Goal: Communication & Community: Answer question/provide support

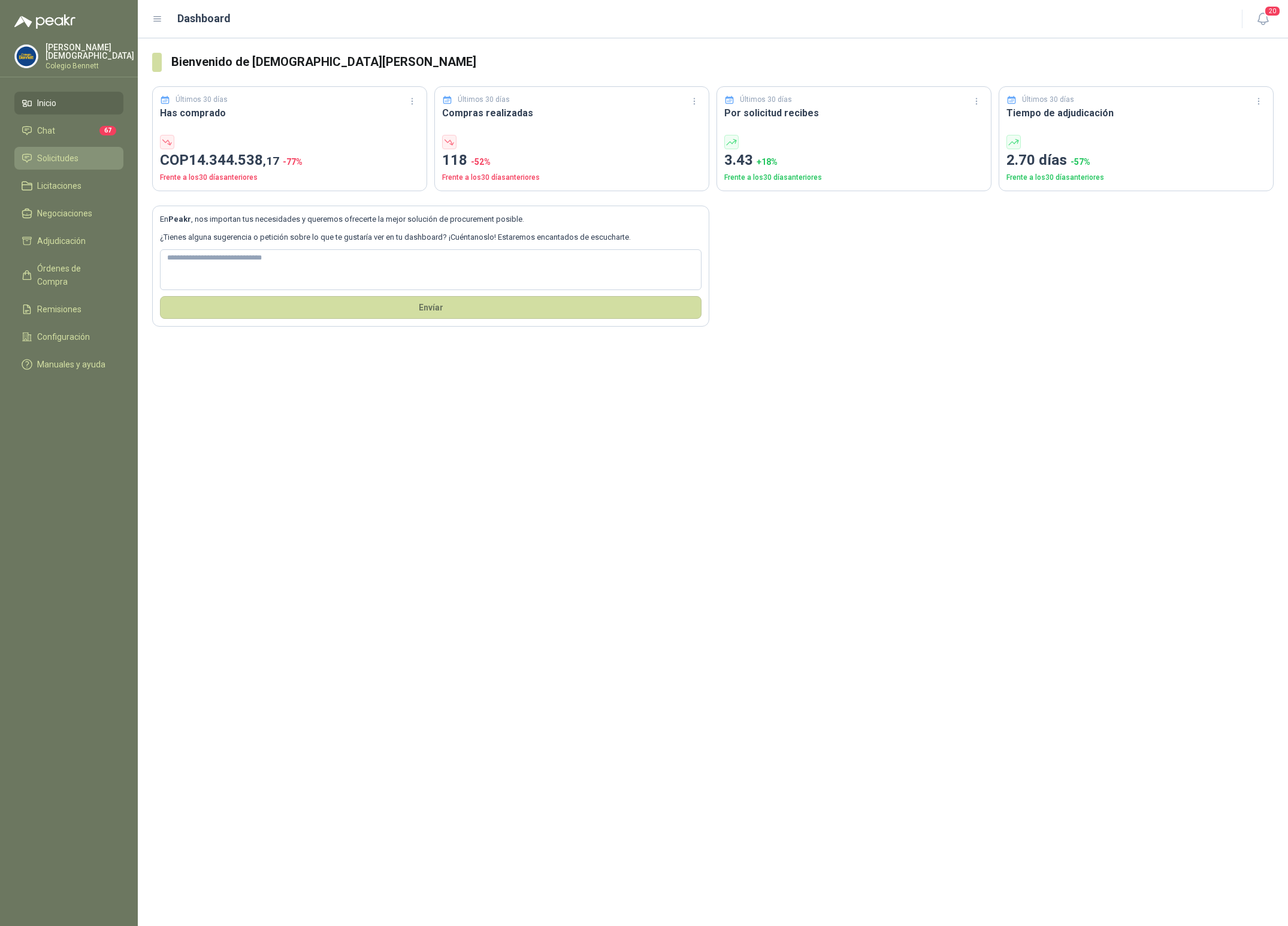
click at [37, 151] on span "Solicitudes" at bounding box center [58, 158] width 41 height 13
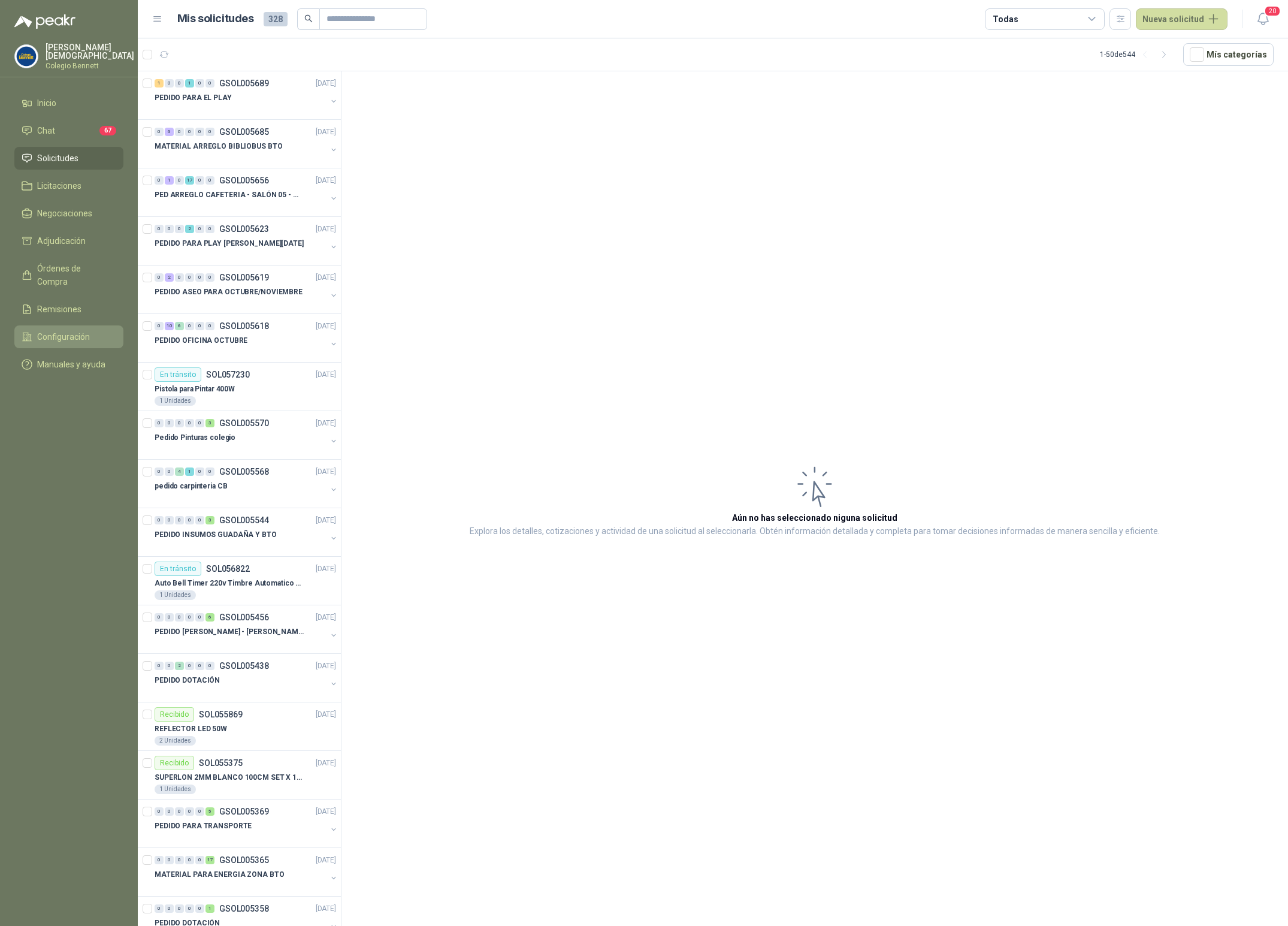
click at [67, 330] on span "Configuración" at bounding box center [63, 337] width 52 height 13
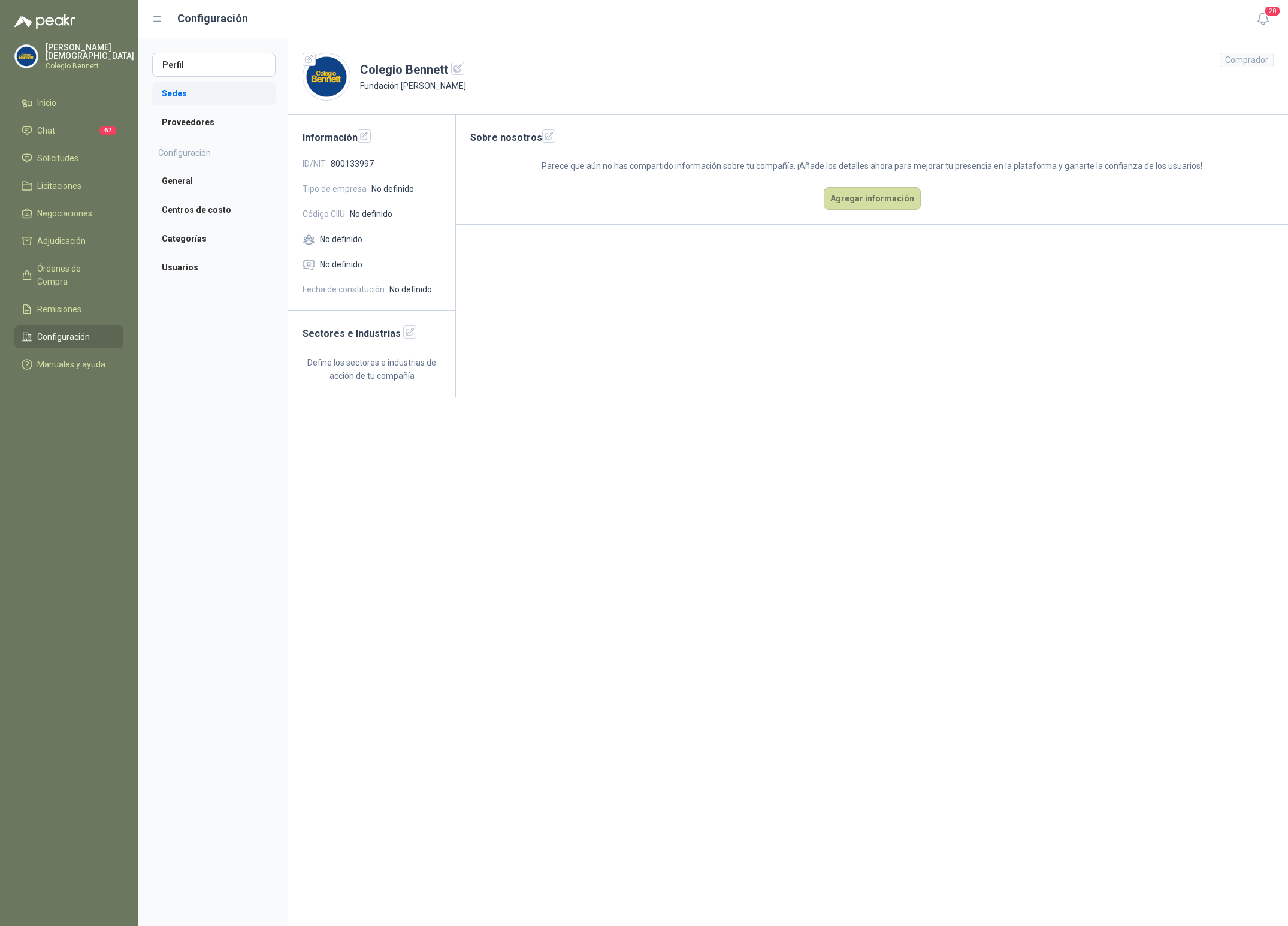
click at [187, 92] on li "Sedes" at bounding box center [214, 94] width 123 height 24
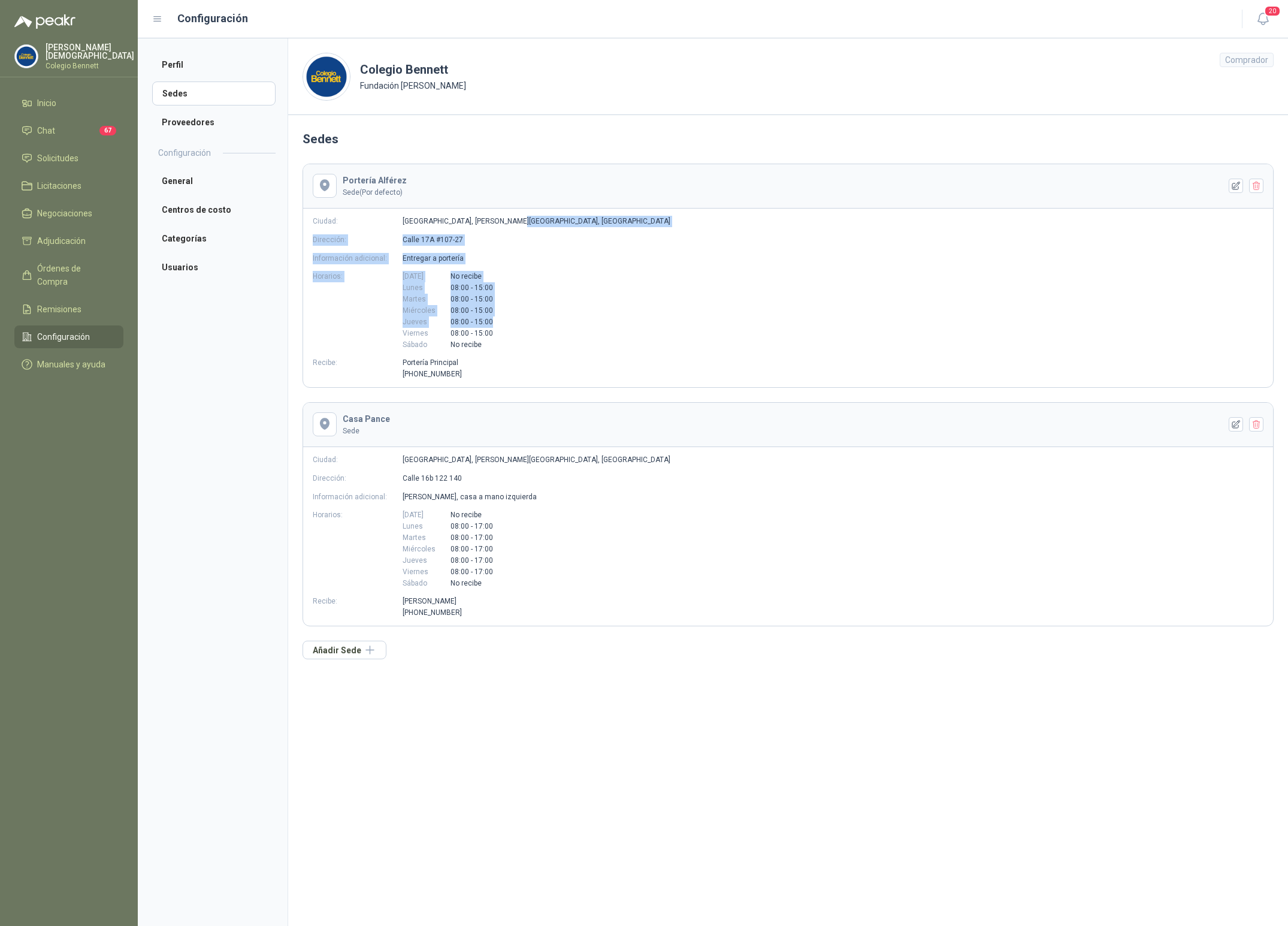
drag, startPoint x: 595, startPoint y: 287, endPoint x: 571, endPoint y: 351, distance: 68.4
click at [591, 324] on div "Portería Alférez Sede (Por defecto) Ciudad: Cali, Valle del Cauca, Colombia Dir…" at bounding box center [788, 275] width 971 height 224
click at [493, 662] on div "Sedes Portería Alférez Sede (Por defecto) Ciudad: Cali, Valle del Cauca, Colomb…" at bounding box center [788, 394] width 1000 height 558
click at [366, 649] on button "Añadir Sede" at bounding box center [344, 650] width 84 height 19
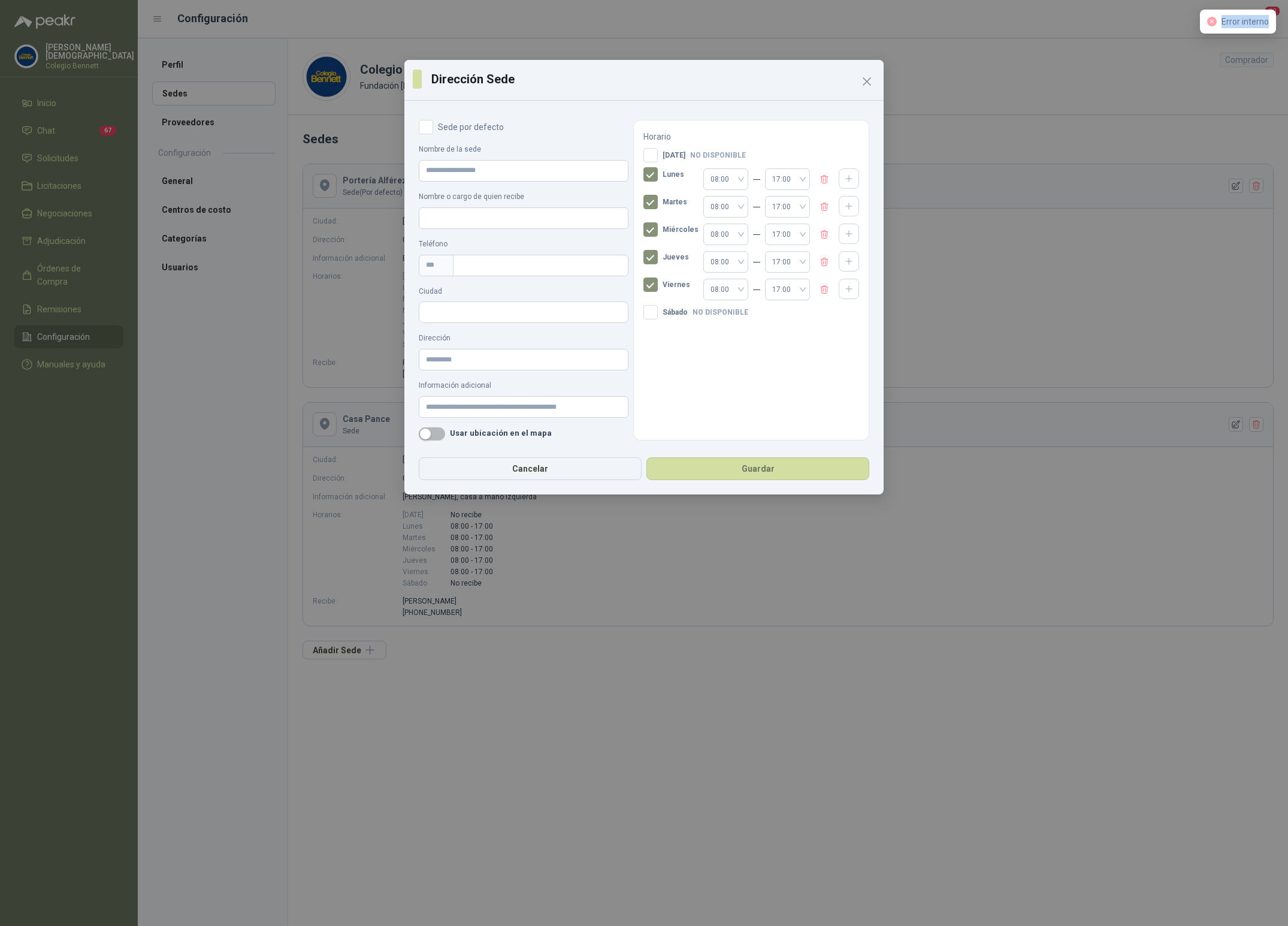
drag, startPoint x: 1216, startPoint y: 19, endPoint x: 1273, endPoint y: 21, distance: 57.0
click at [1273, 21] on div "Error interno" at bounding box center [1238, 21] width 76 height 24
click at [983, 93] on div "Dirección Sede Sede por defecto Nombre de la sede Nombre o cargo de quien recib…" at bounding box center [644, 463] width 1288 height 926
click at [866, 77] on icon "Close" at bounding box center [867, 82] width 15 height 15
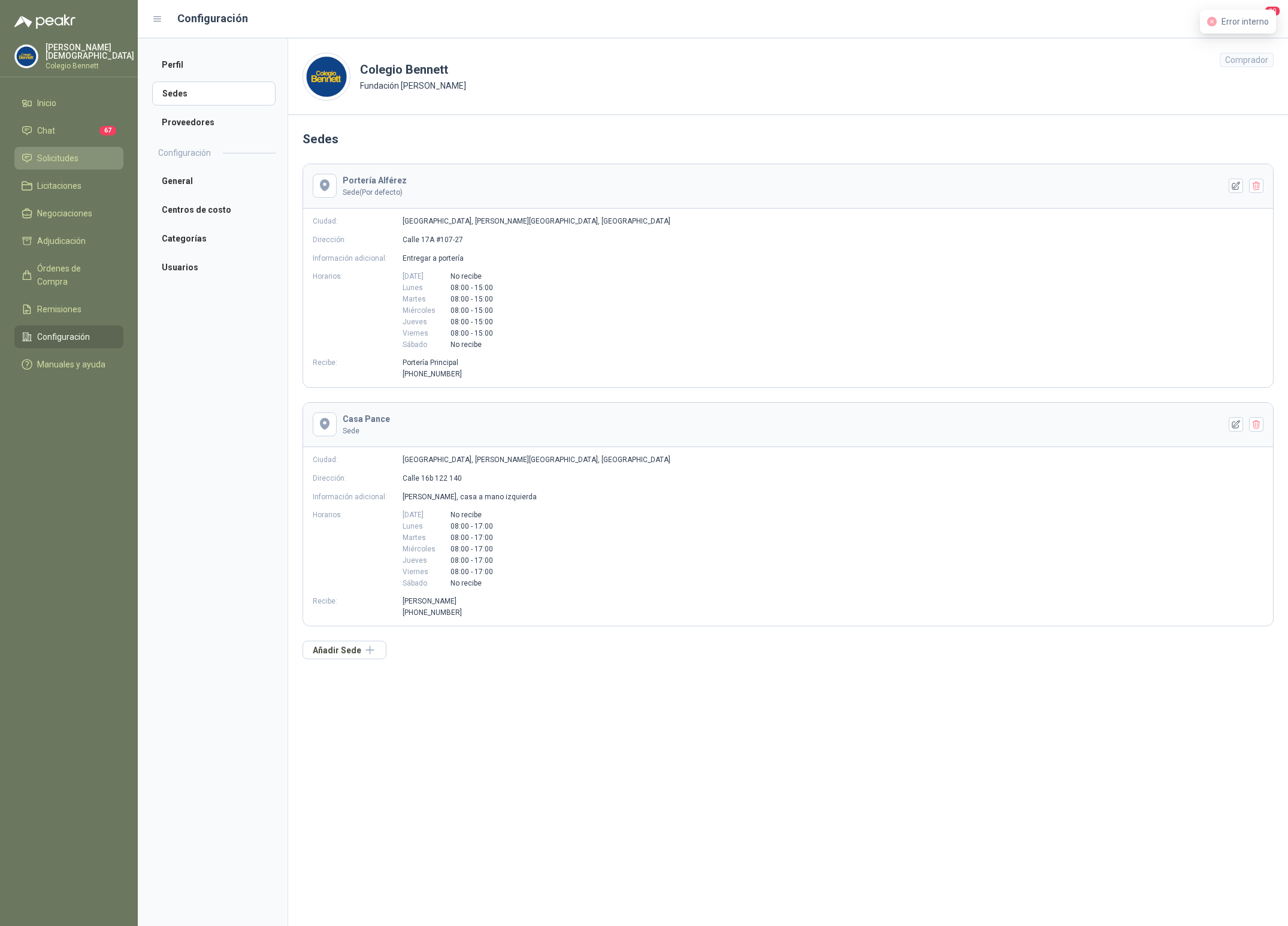
click at [44, 151] on span "Solicitudes" at bounding box center [58, 158] width 41 height 13
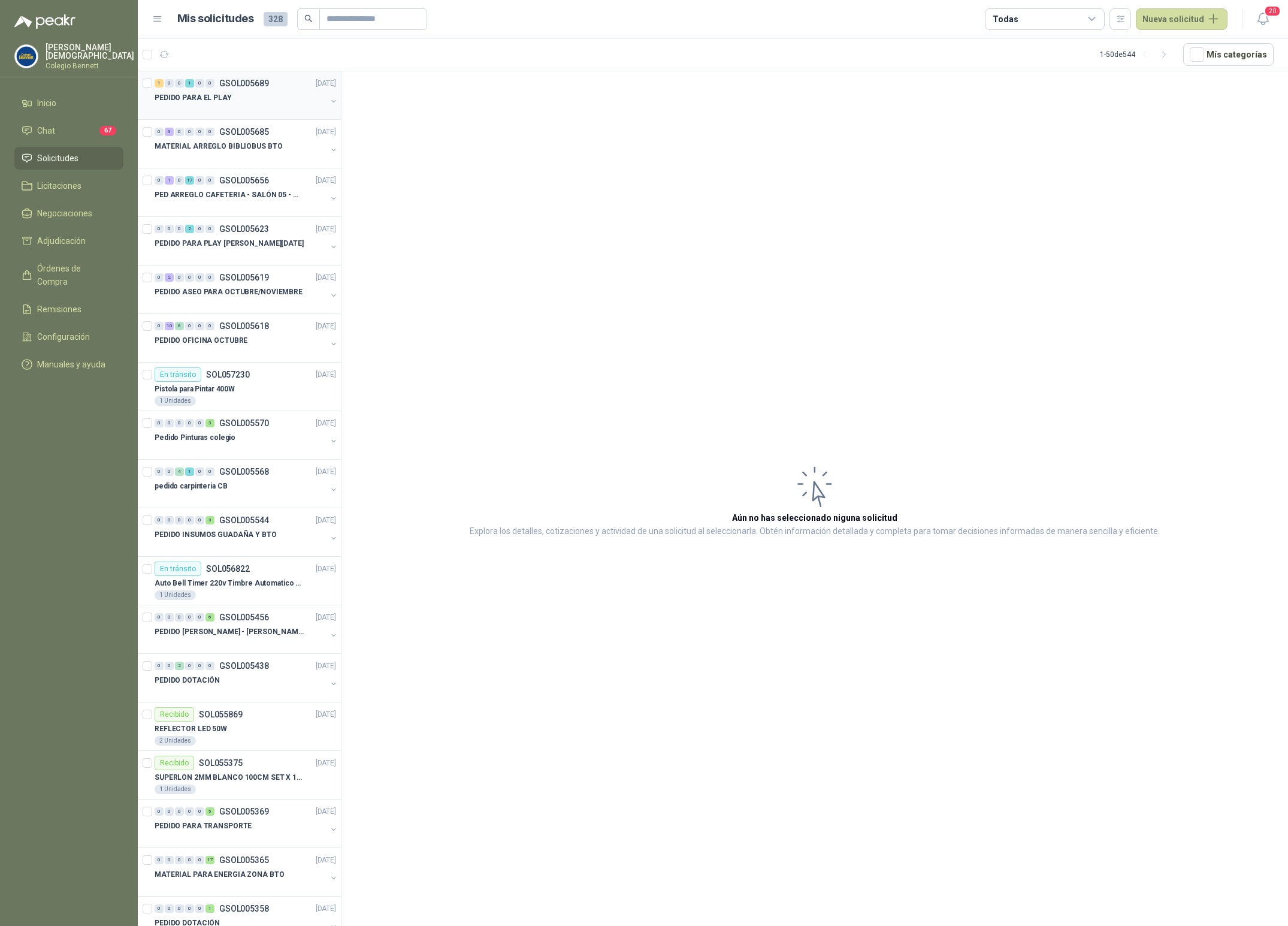
click at [235, 99] on div "PEDIDO PARA EL PLAY" at bounding box center [240, 98] width 172 height 15
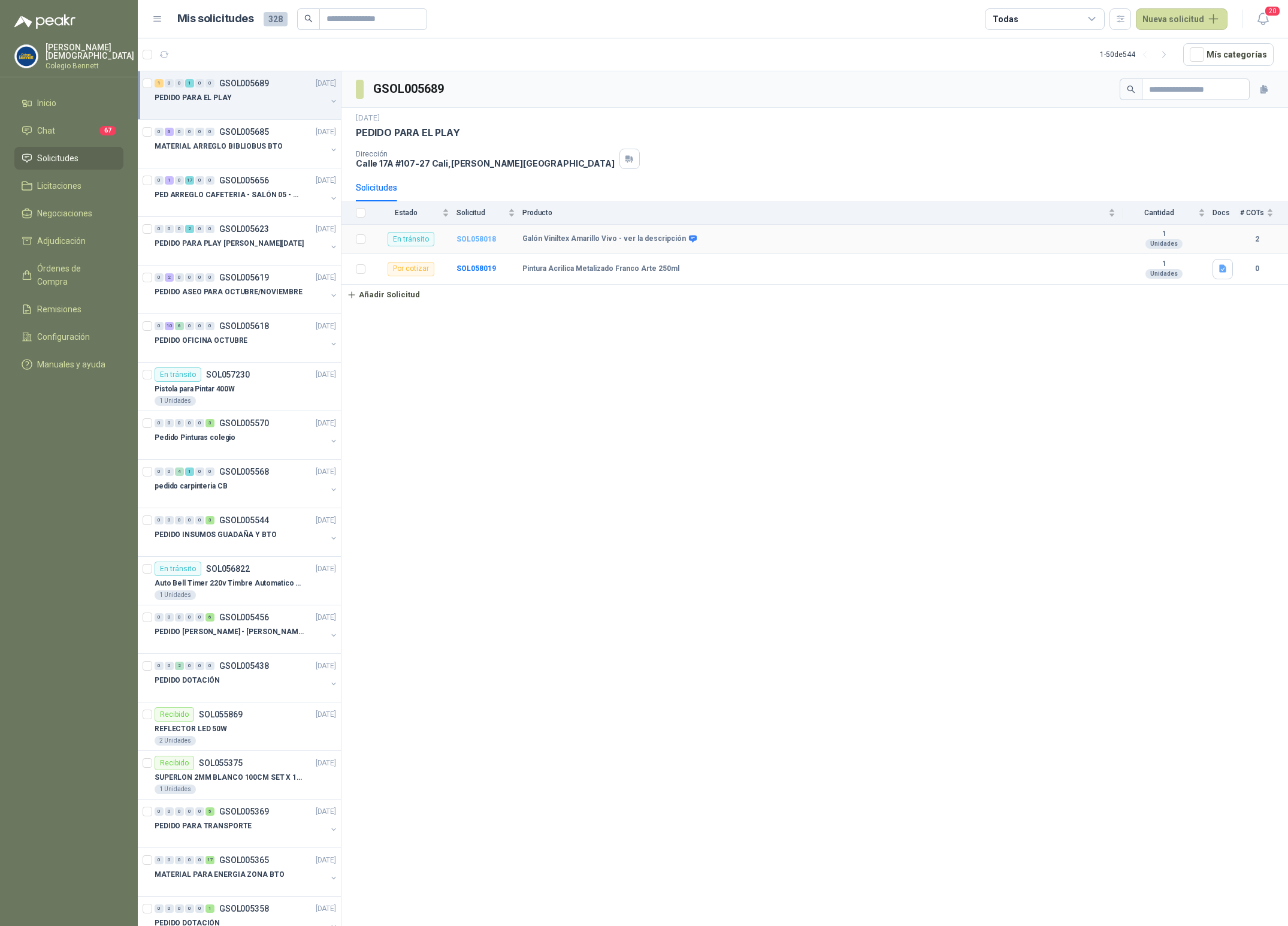
click at [477, 241] on b "SOL058018" at bounding box center [476, 239] width 40 height 9
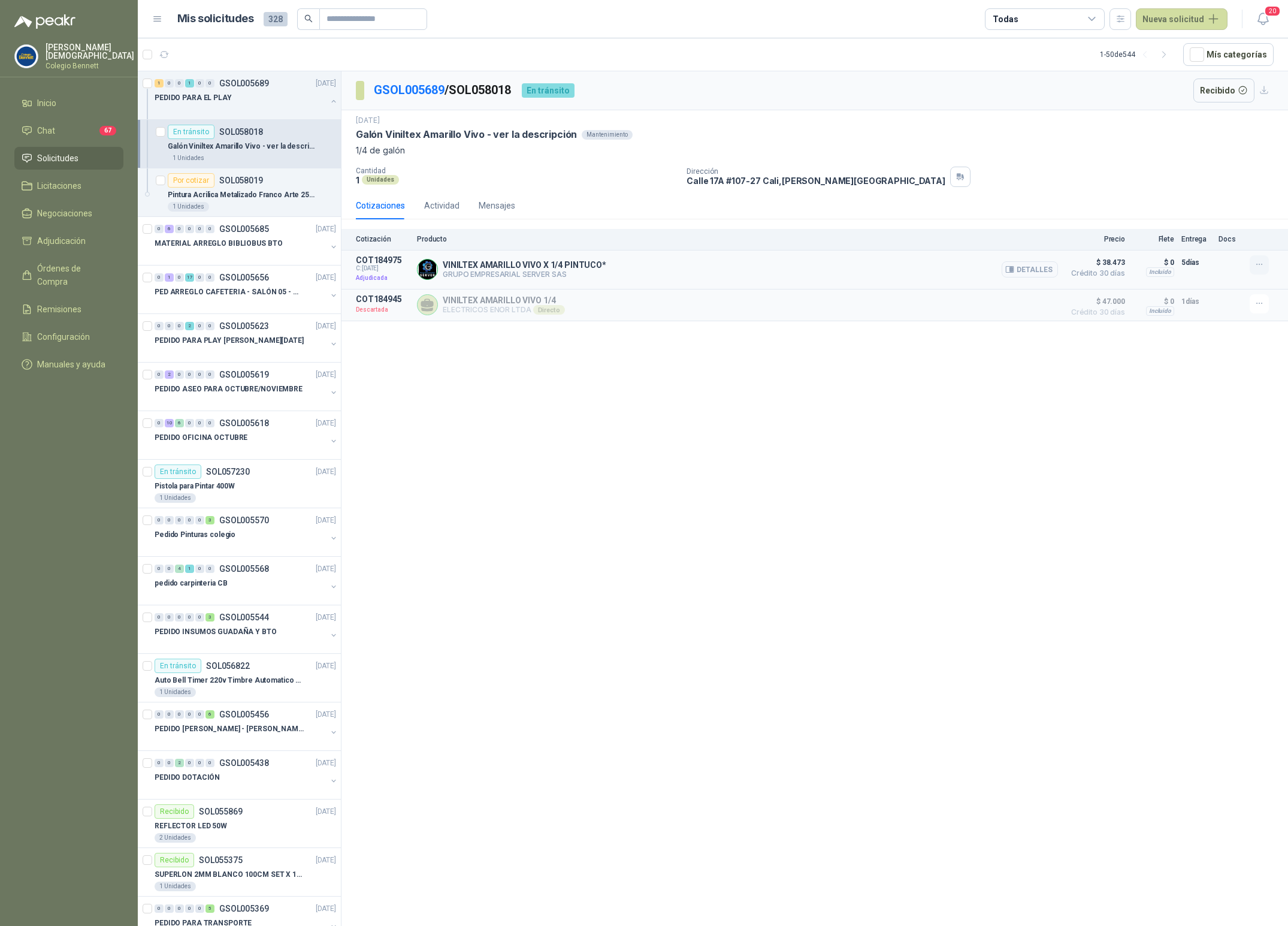
click at [1261, 270] on icon "button" at bounding box center [1259, 264] width 10 height 10
click at [1259, 268] on icon "button" at bounding box center [1259, 264] width 10 height 10
drag, startPoint x: 1204, startPoint y: 244, endPoint x: 1264, endPoint y: 242, distance: 60.0
click at [1264, 242] on li "No hay acciones disponibles" at bounding box center [1229, 242] width 106 height 13
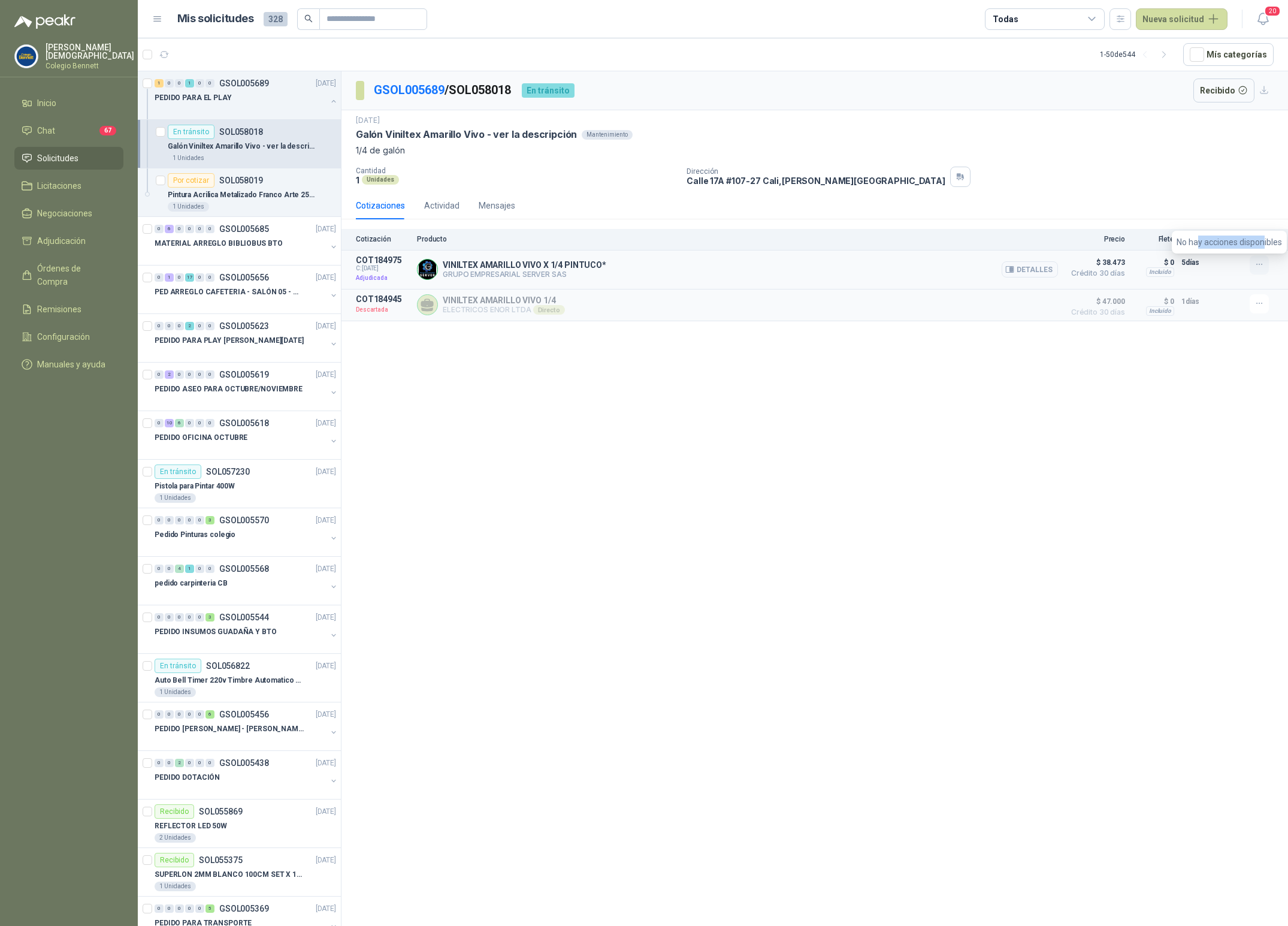
click at [1259, 266] on icon "button" at bounding box center [1259, 264] width 10 height 10
click at [1258, 266] on icon "button" at bounding box center [1259, 264] width 10 height 10
click at [1259, 270] on icon "button" at bounding box center [1259, 264] width 10 height 10
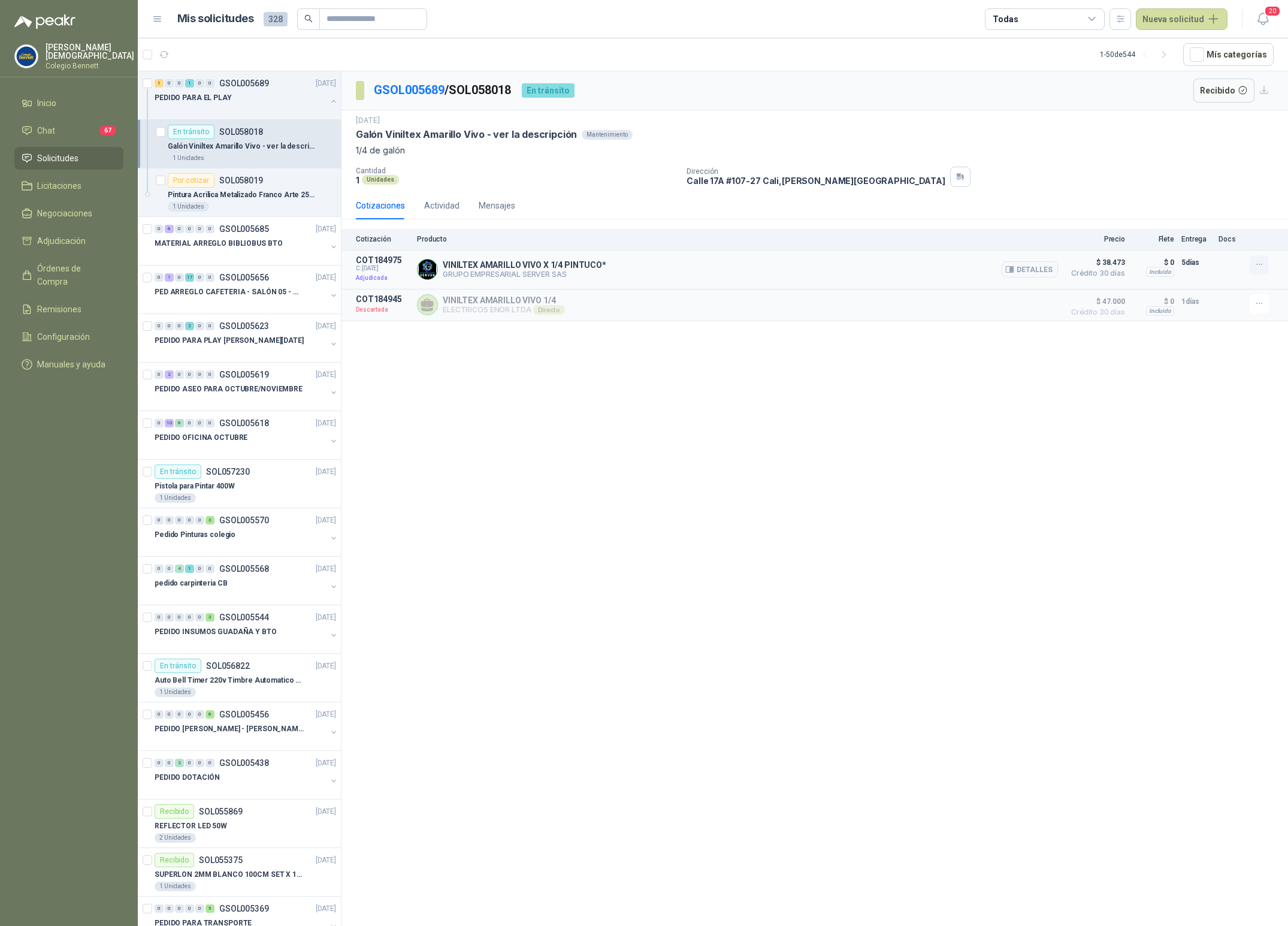
click at [1259, 270] on icon "button" at bounding box center [1259, 264] width 10 height 10
click at [1231, 386] on div "GSOL005689 / SOL058018 En tránsito Recibido 29 sept, 2025 Galón Viniltex Amaril…" at bounding box center [815, 501] width 946 height 859
click at [1260, 268] on icon "button" at bounding box center [1259, 264] width 10 height 10
click at [1145, 409] on div "GSOL005689 / SOL058018 En tránsito Recibido 29 sept, 2025 Galón Viniltex Amaril…" at bounding box center [815, 501] width 946 height 859
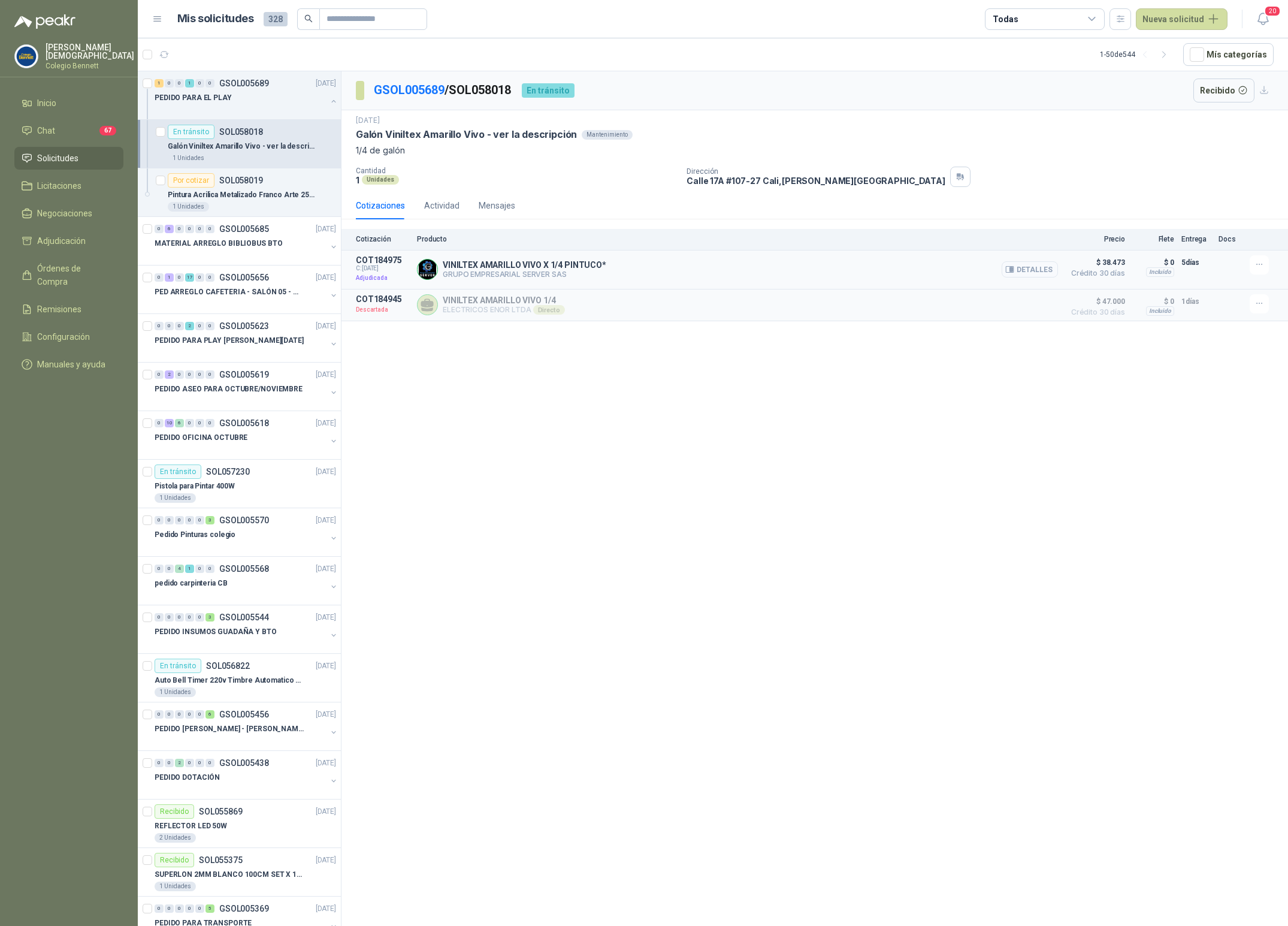
click at [1044, 271] on button "Detalles" at bounding box center [1029, 270] width 56 height 16
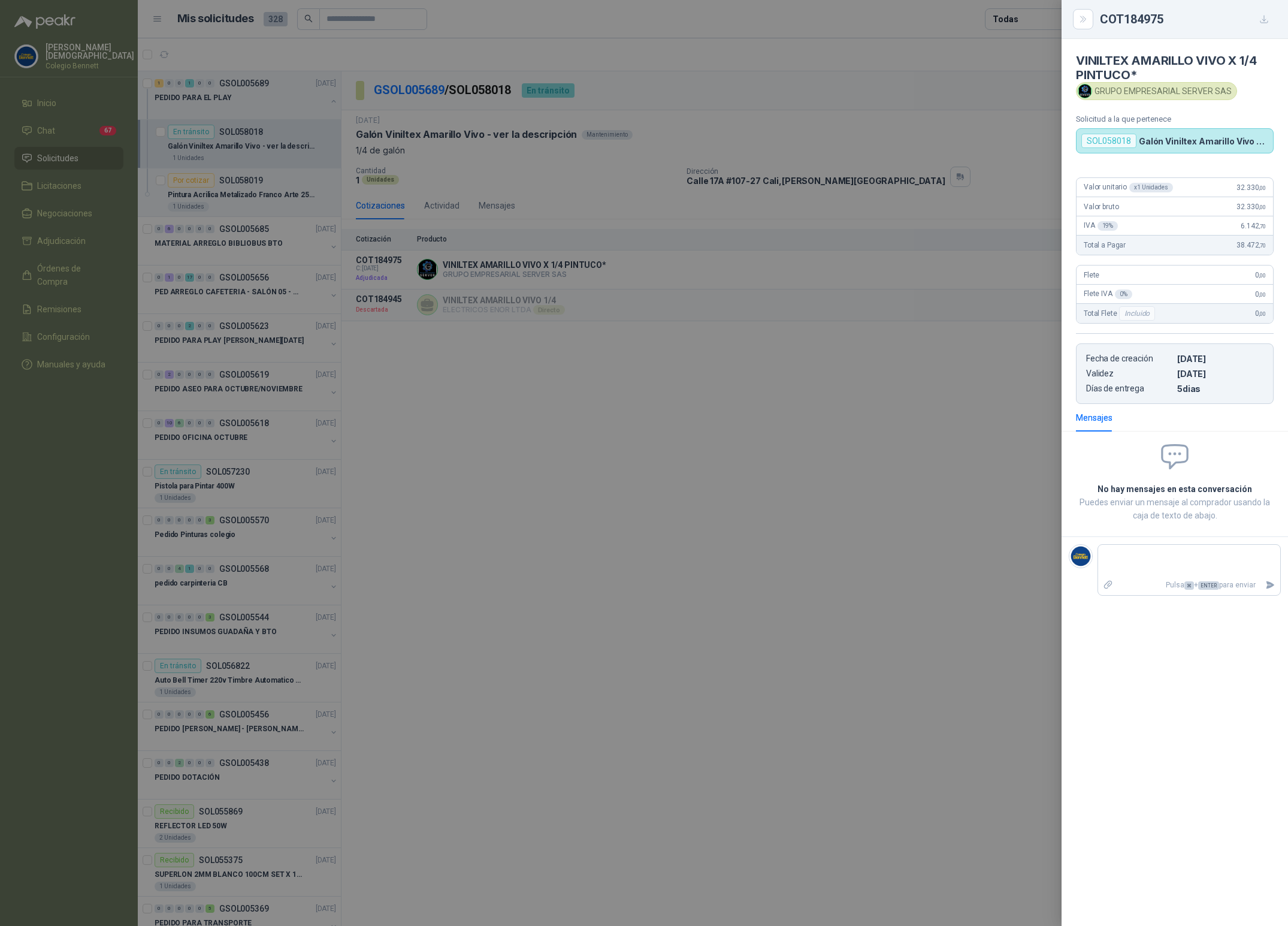
click at [1001, 378] on div at bounding box center [644, 463] width 1288 height 926
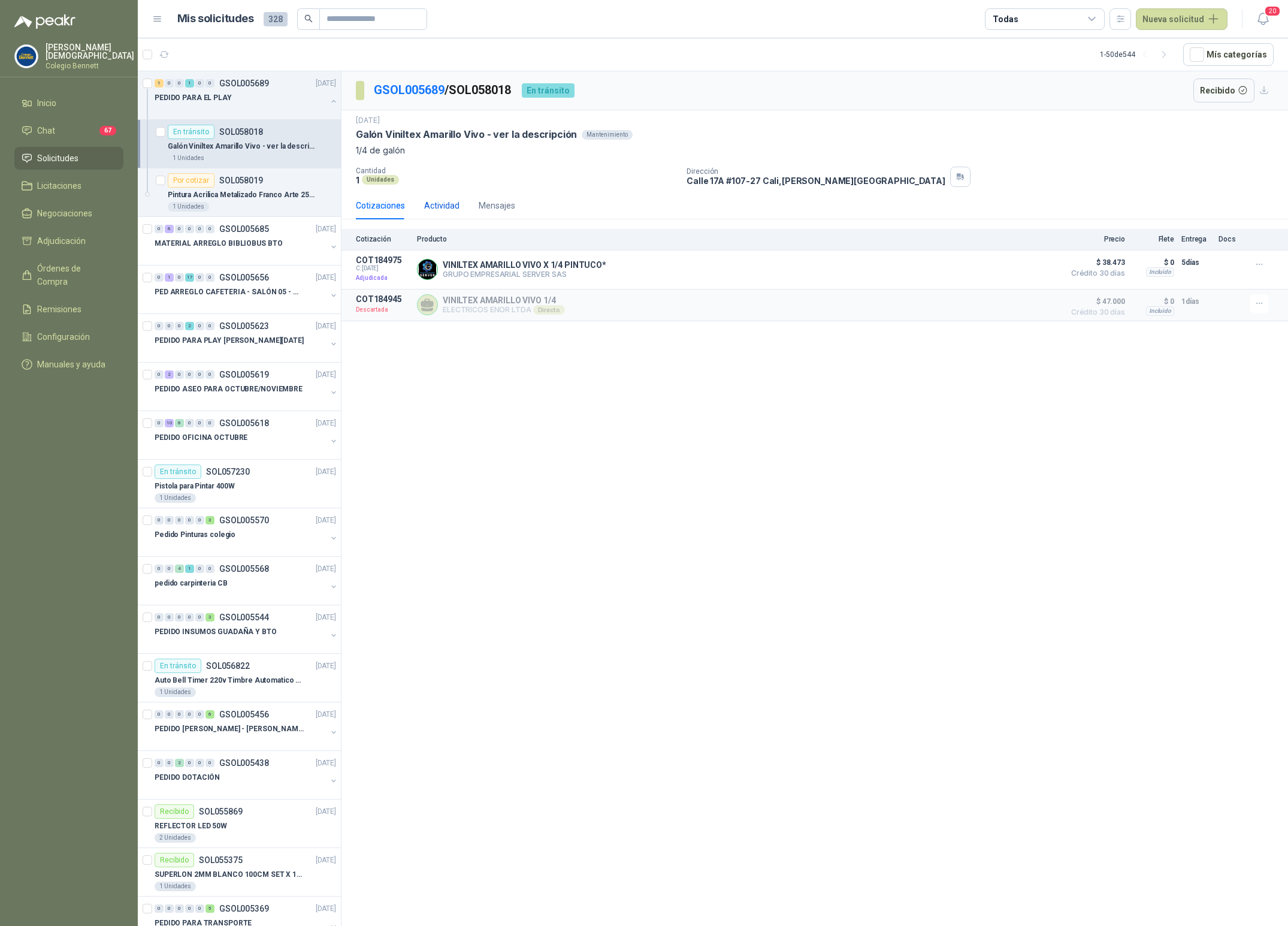
click at [435, 202] on div "Actividad" at bounding box center [441, 206] width 35 height 13
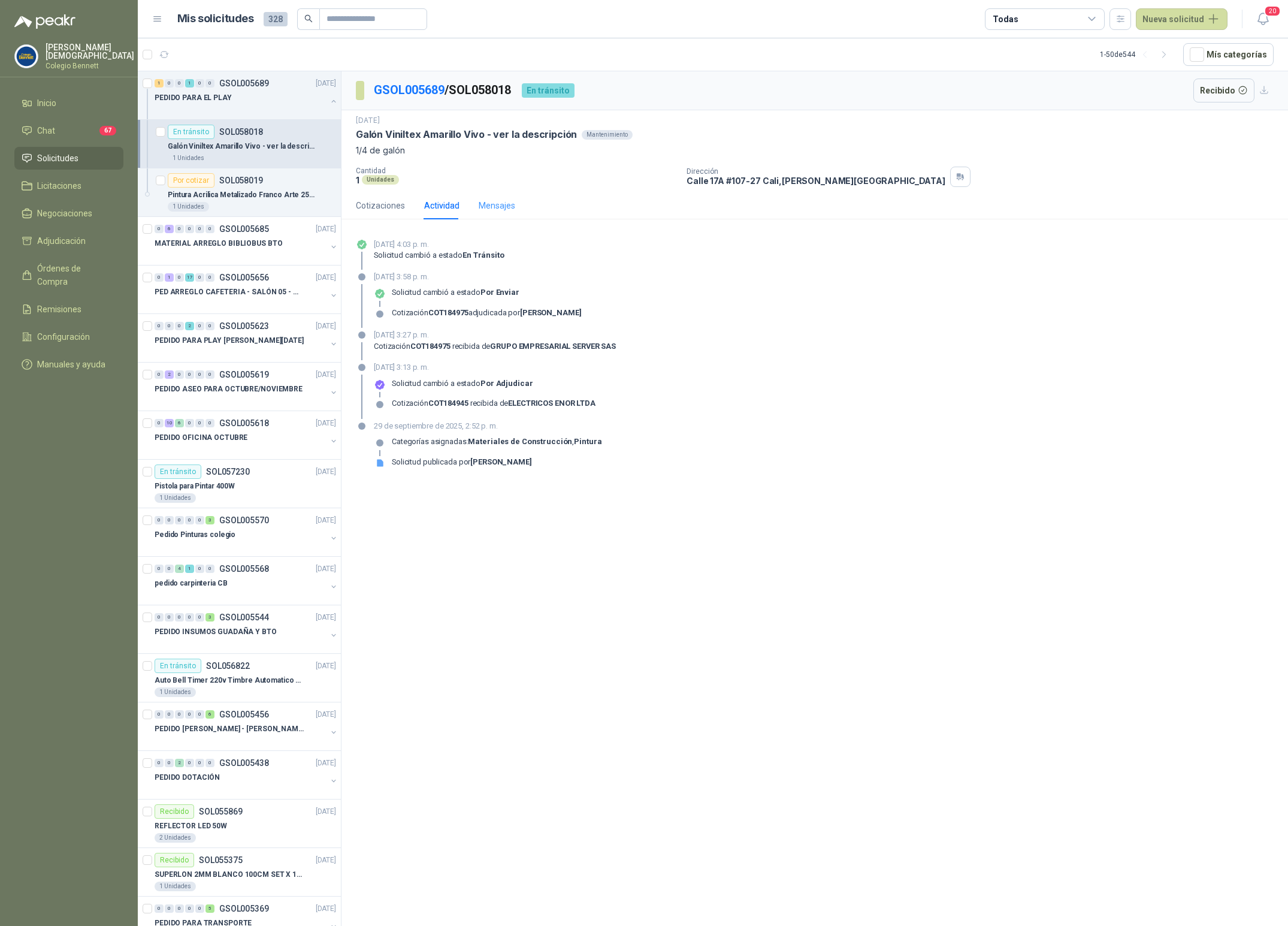
click at [496, 213] on div "Mensajes" at bounding box center [496, 206] width 36 height 28
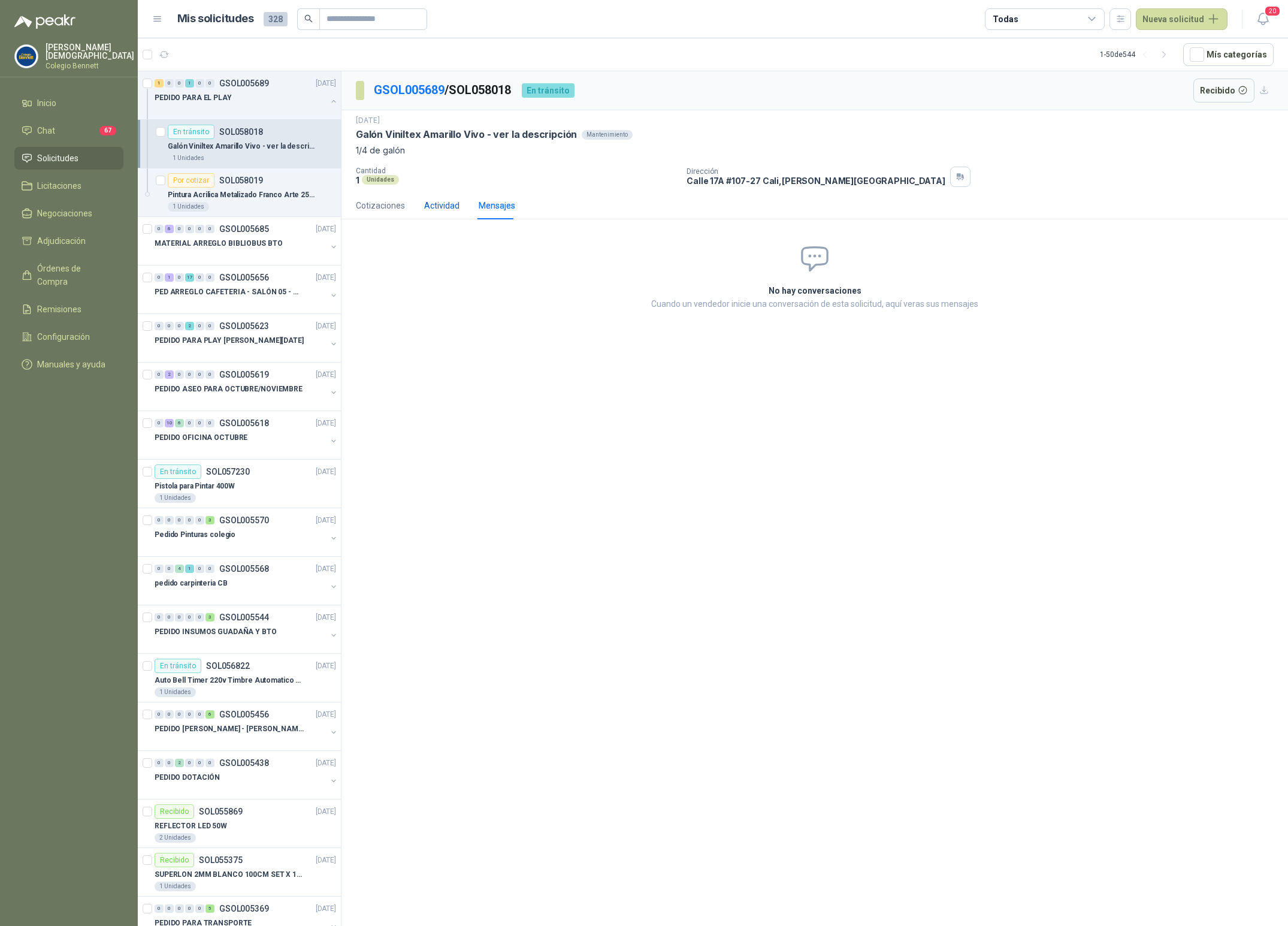
click at [449, 210] on div "Actividad" at bounding box center [441, 206] width 35 height 13
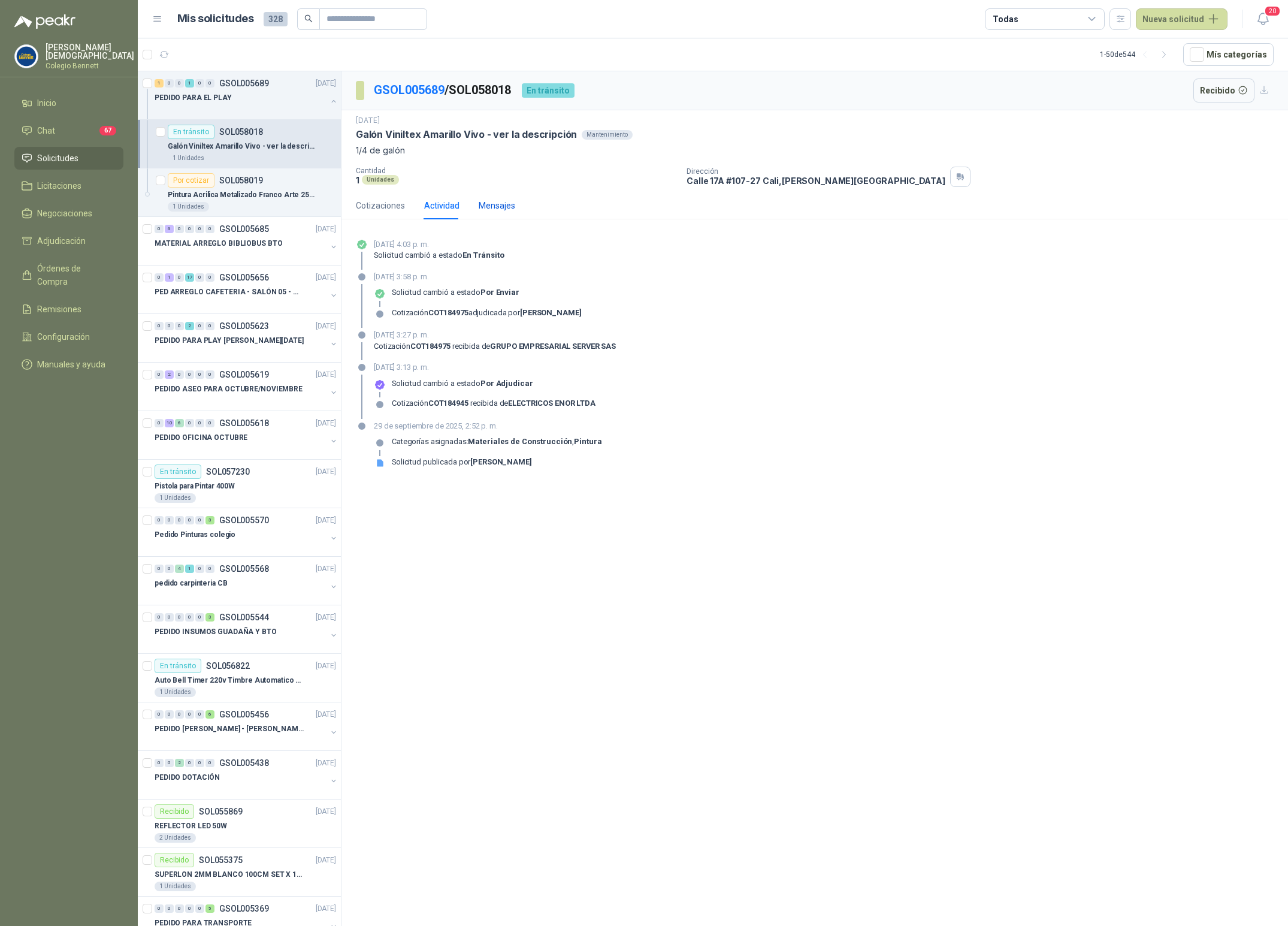
click at [498, 204] on div "Mensajes" at bounding box center [496, 206] width 36 height 13
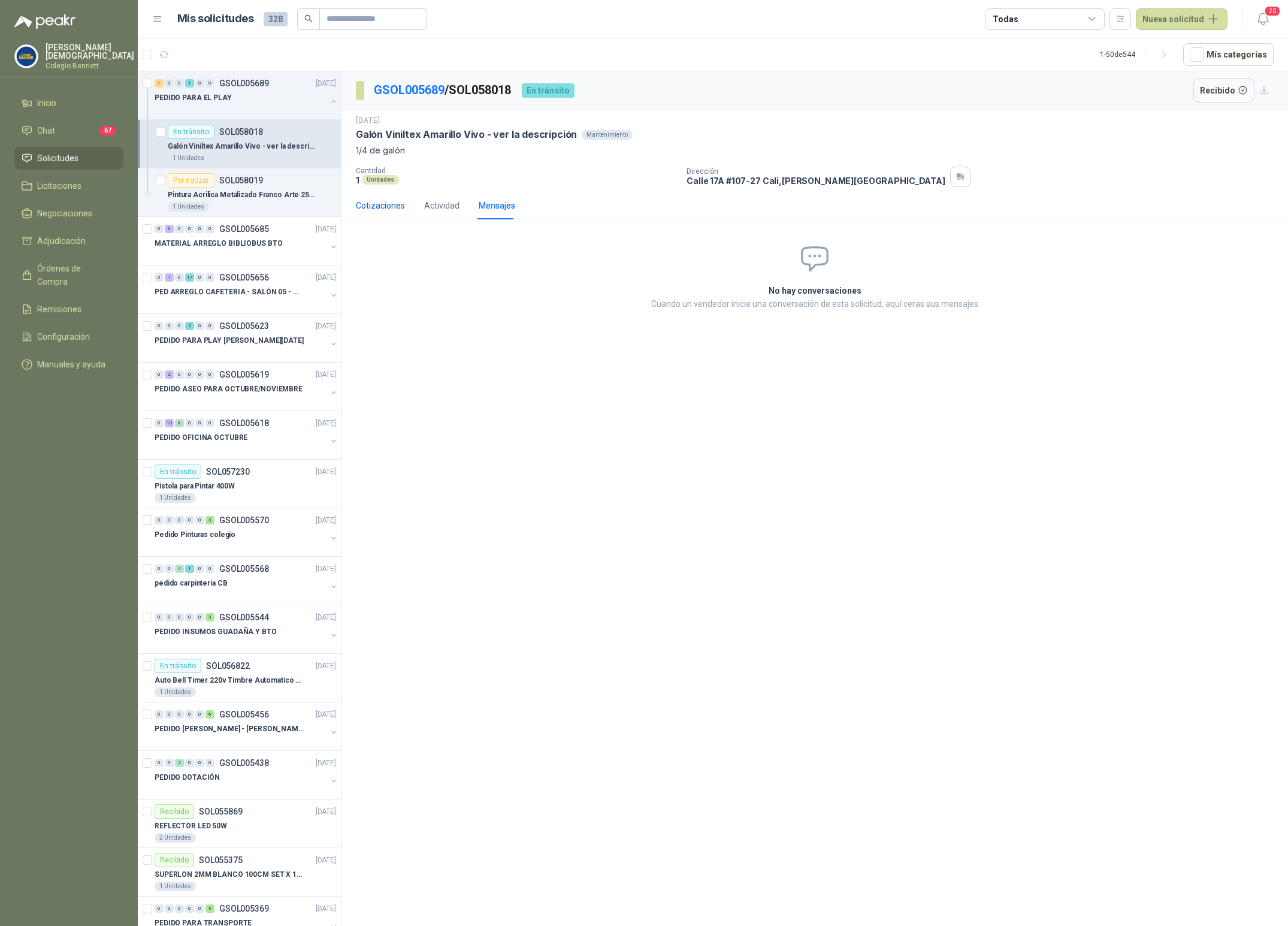
click at [366, 210] on div "Cotizaciones" at bounding box center [380, 206] width 49 height 13
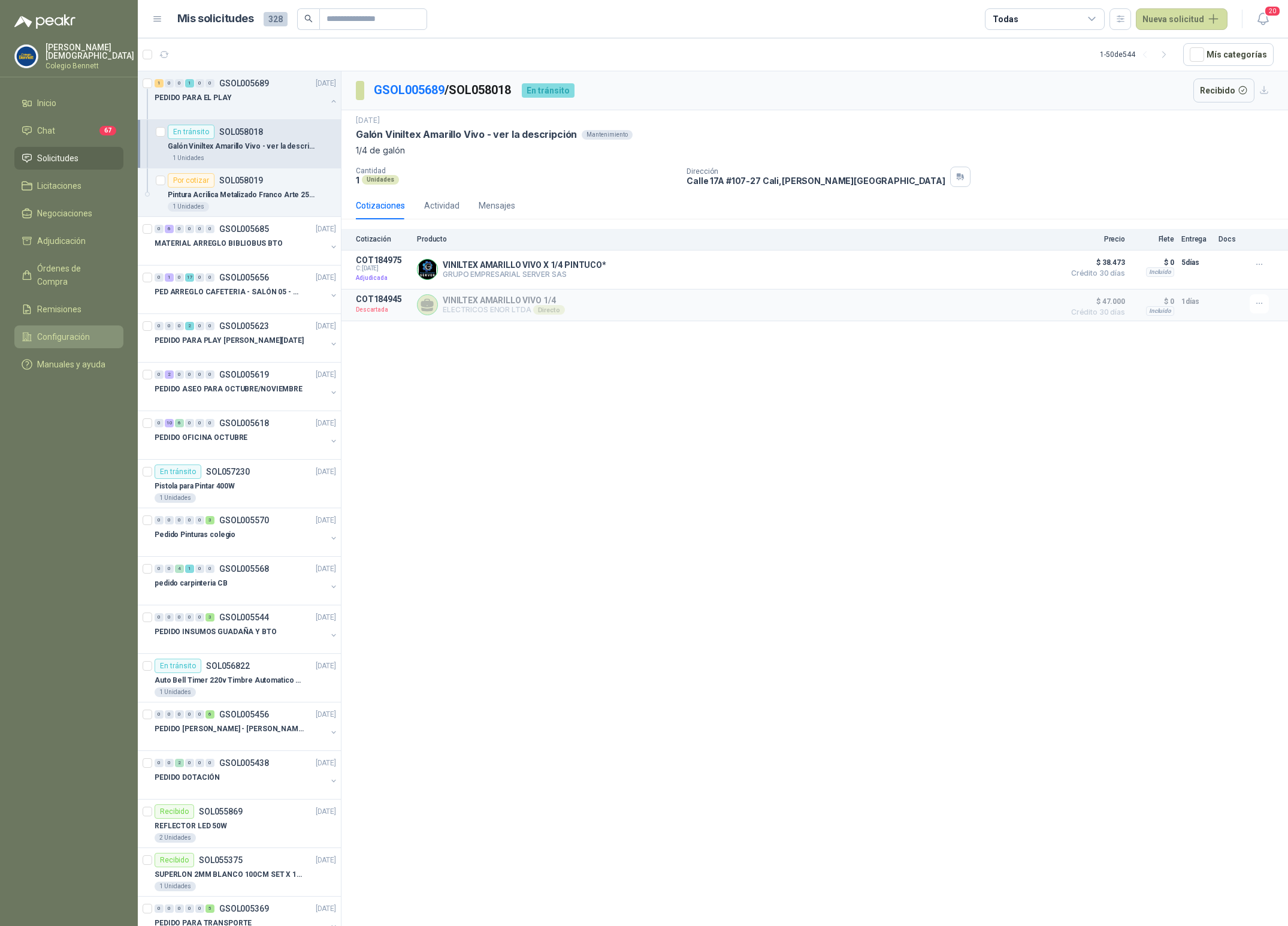
click at [58, 330] on span "Configuración" at bounding box center [63, 337] width 52 height 13
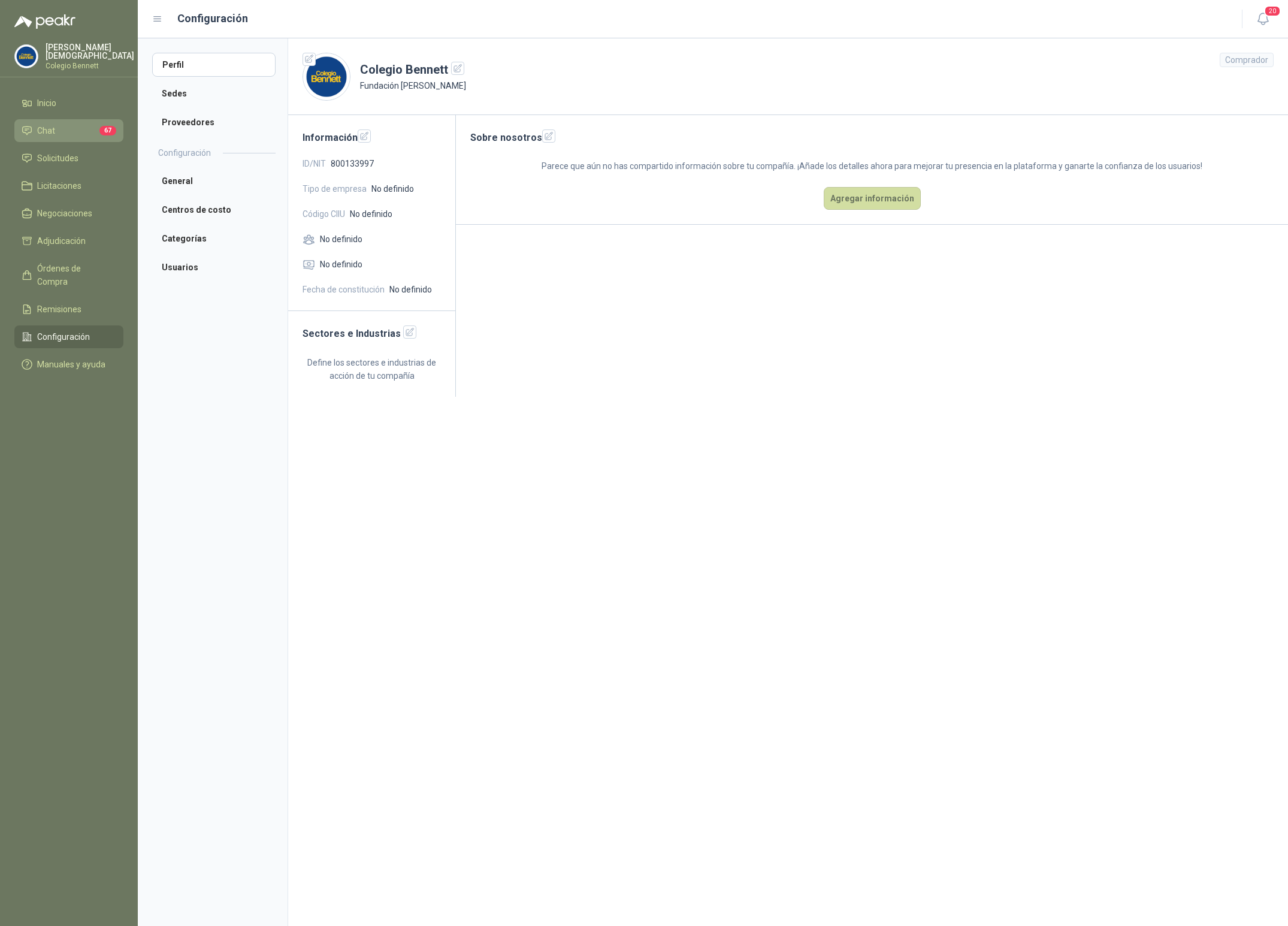
click at [62, 127] on li "Chat 67" at bounding box center [68, 131] width 95 height 13
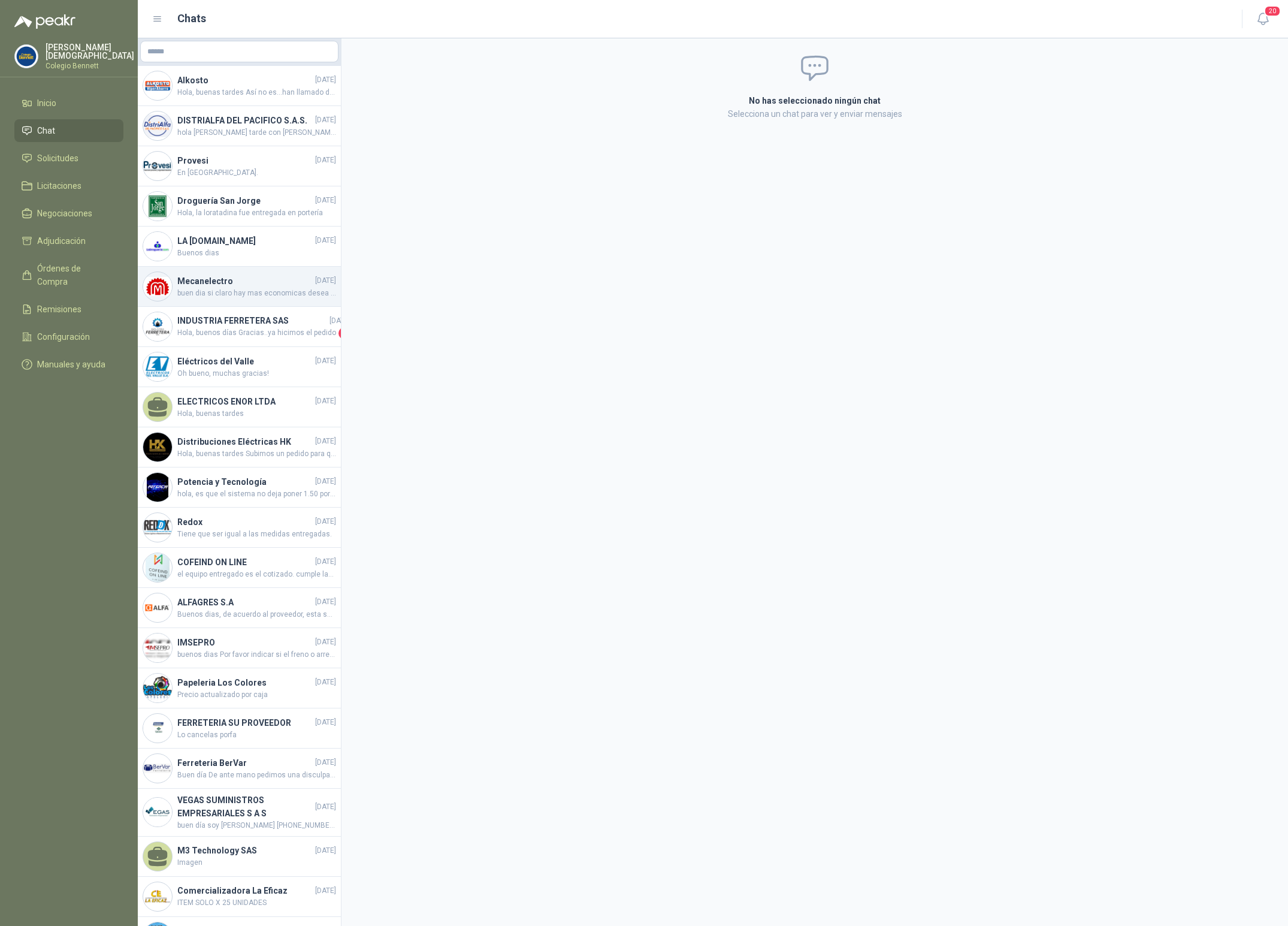
click at [275, 299] on span "buen dia si claro hay mas economicas desea que le cotice una mas economica ?" at bounding box center [256, 293] width 159 height 11
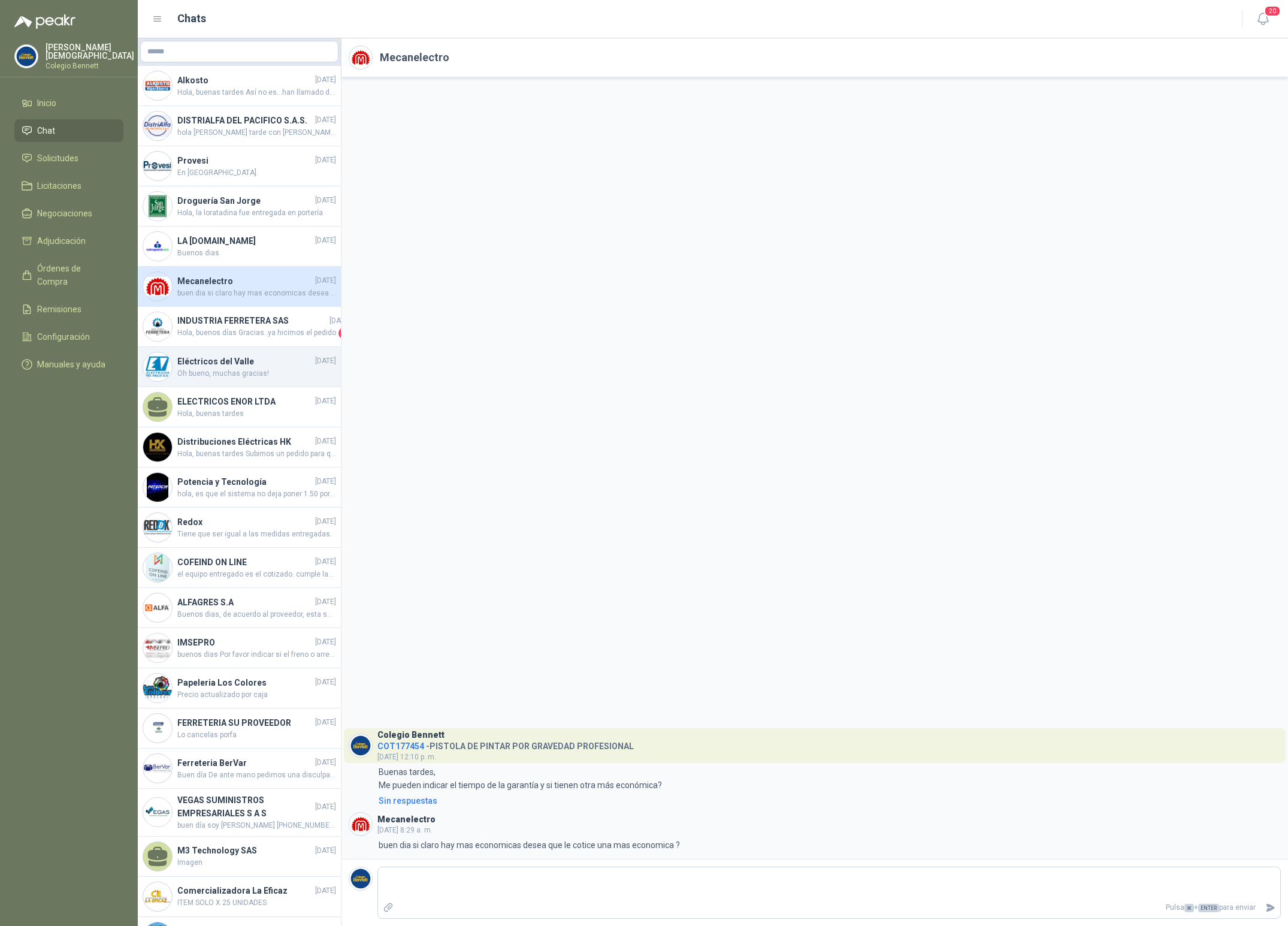
click at [246, 368] on h4 "Eléctricos del Valle" at bounding box center [245, 361] width 135 height 13
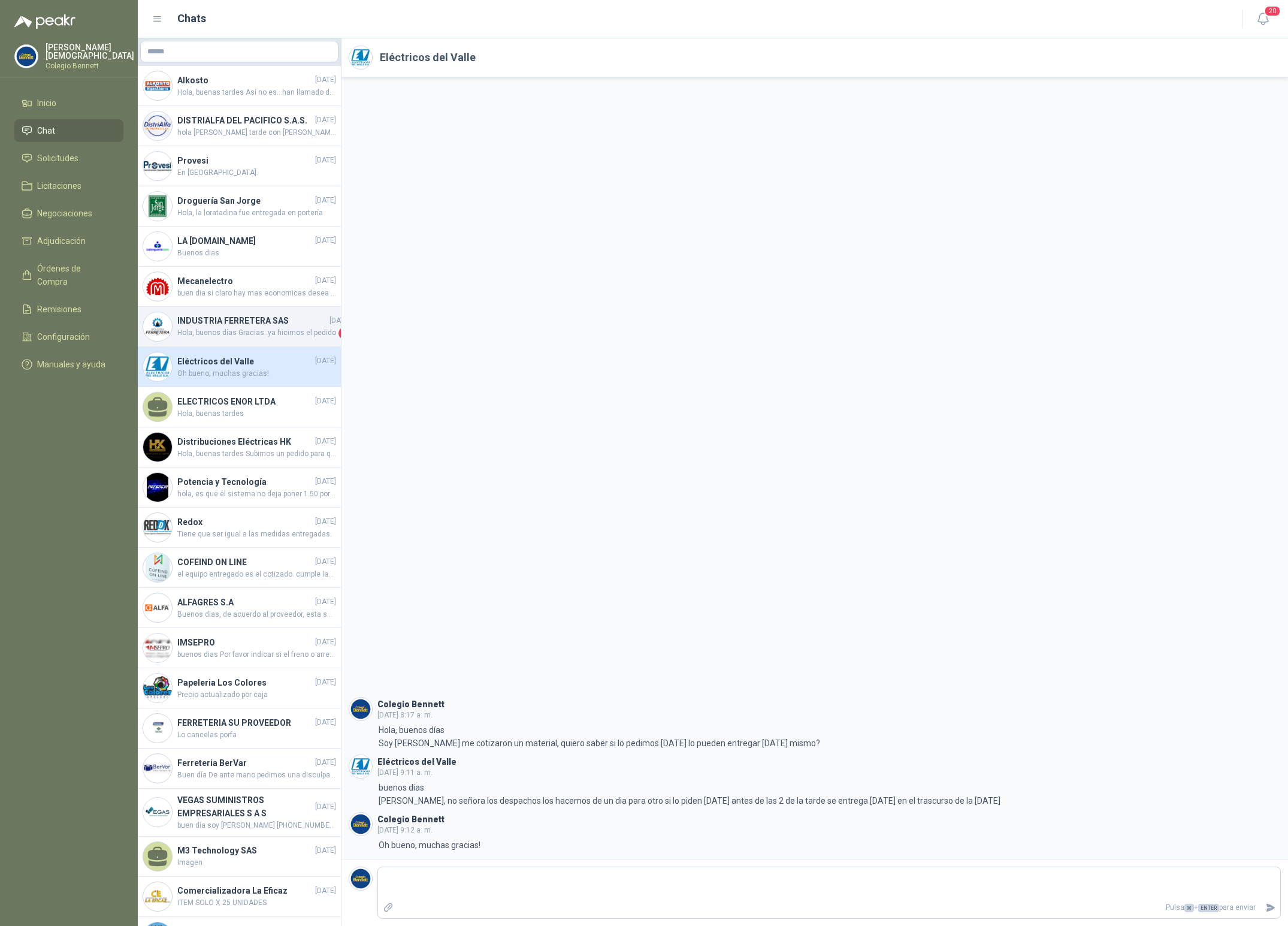
click at [220, 327] on h4 "INDUSTRIA FERRETERA SAS" at bounding box center [252, 321] width 150 height 13
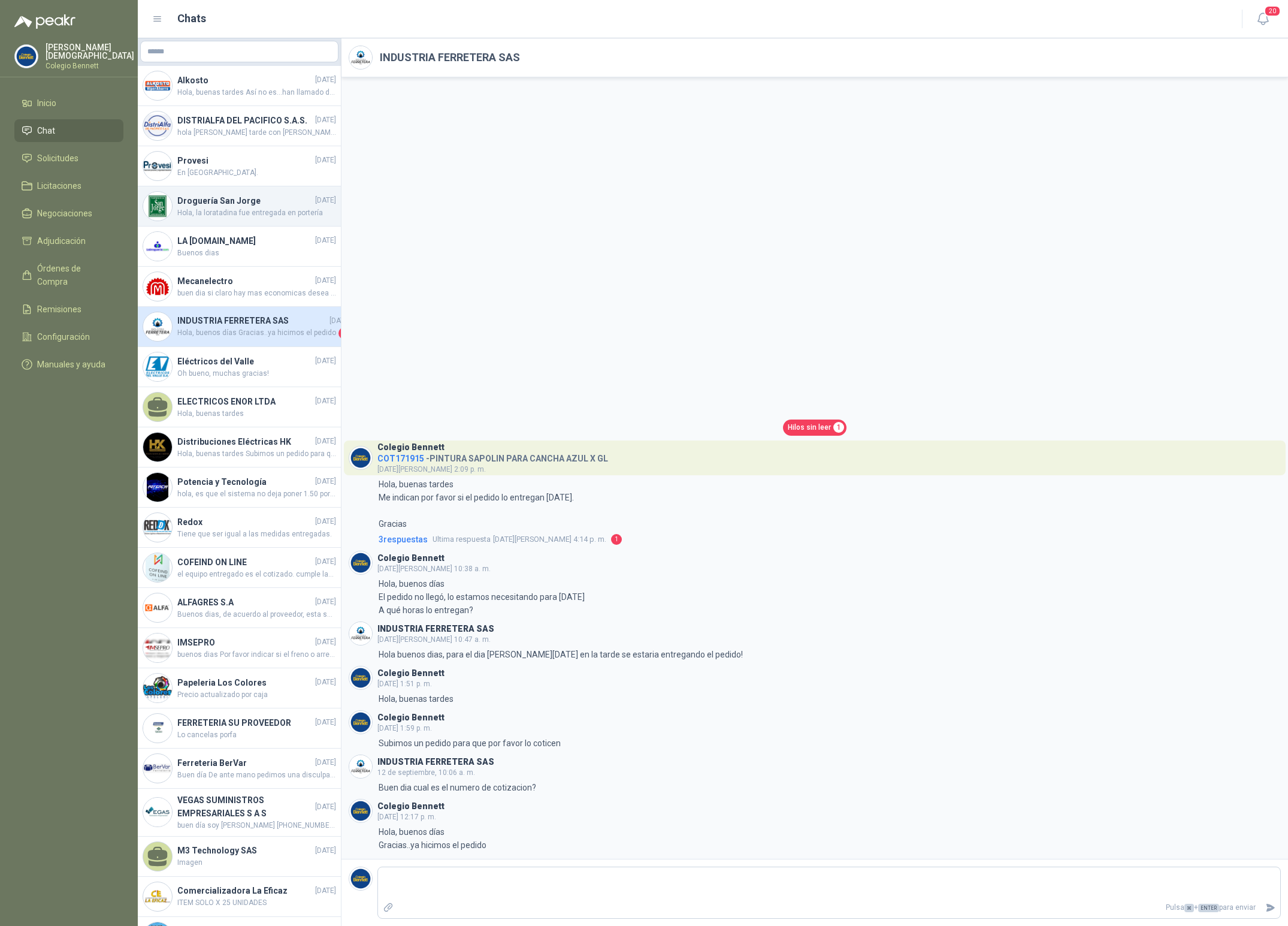
click at [231, 207] on h4 "Droguería San Jorge" at bounding box center [245, 200] width 135 height 13
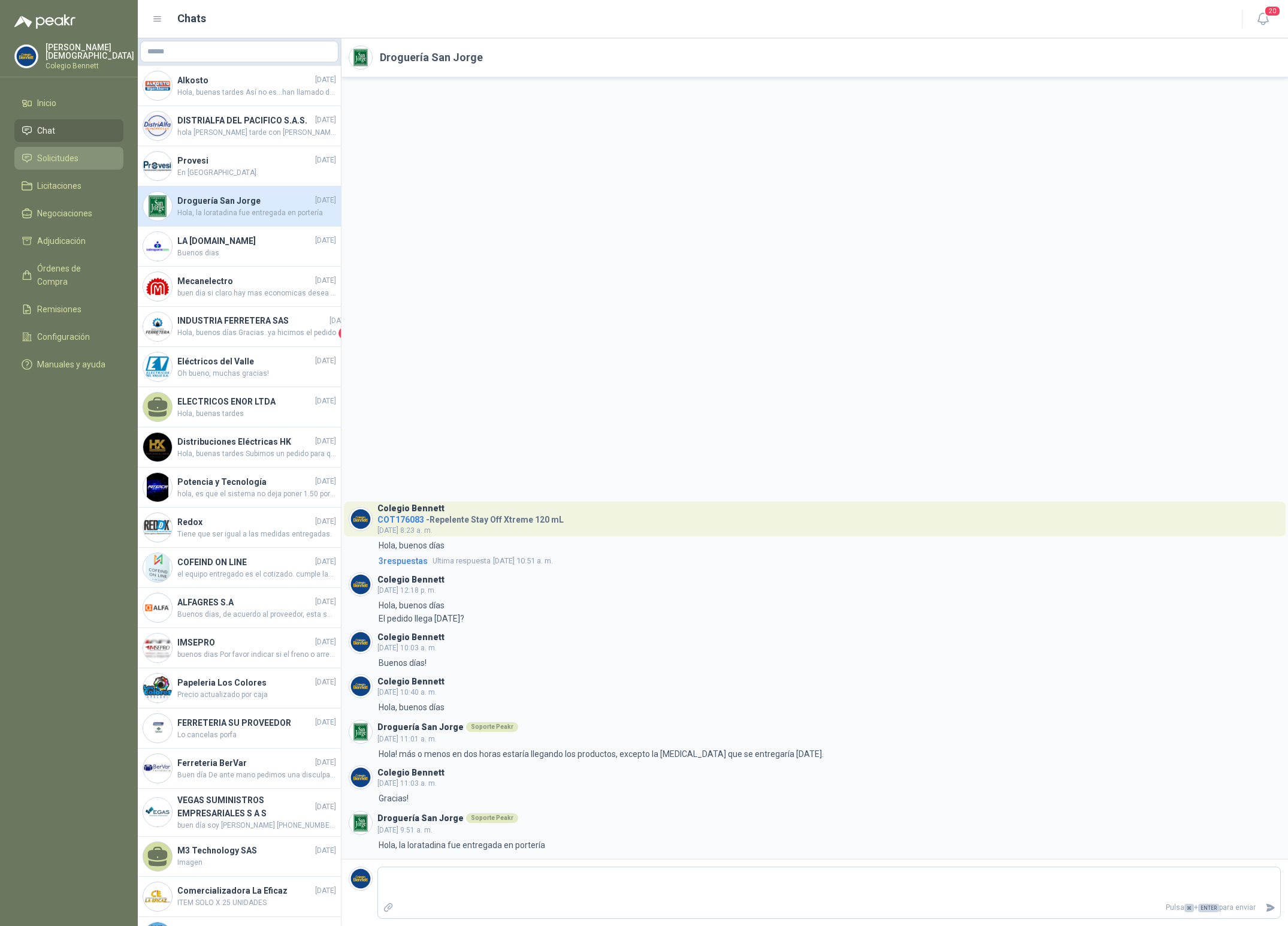
click at [60, 155] on span "Solicitudes" at bounding box center [58, 158] width 41 height 13
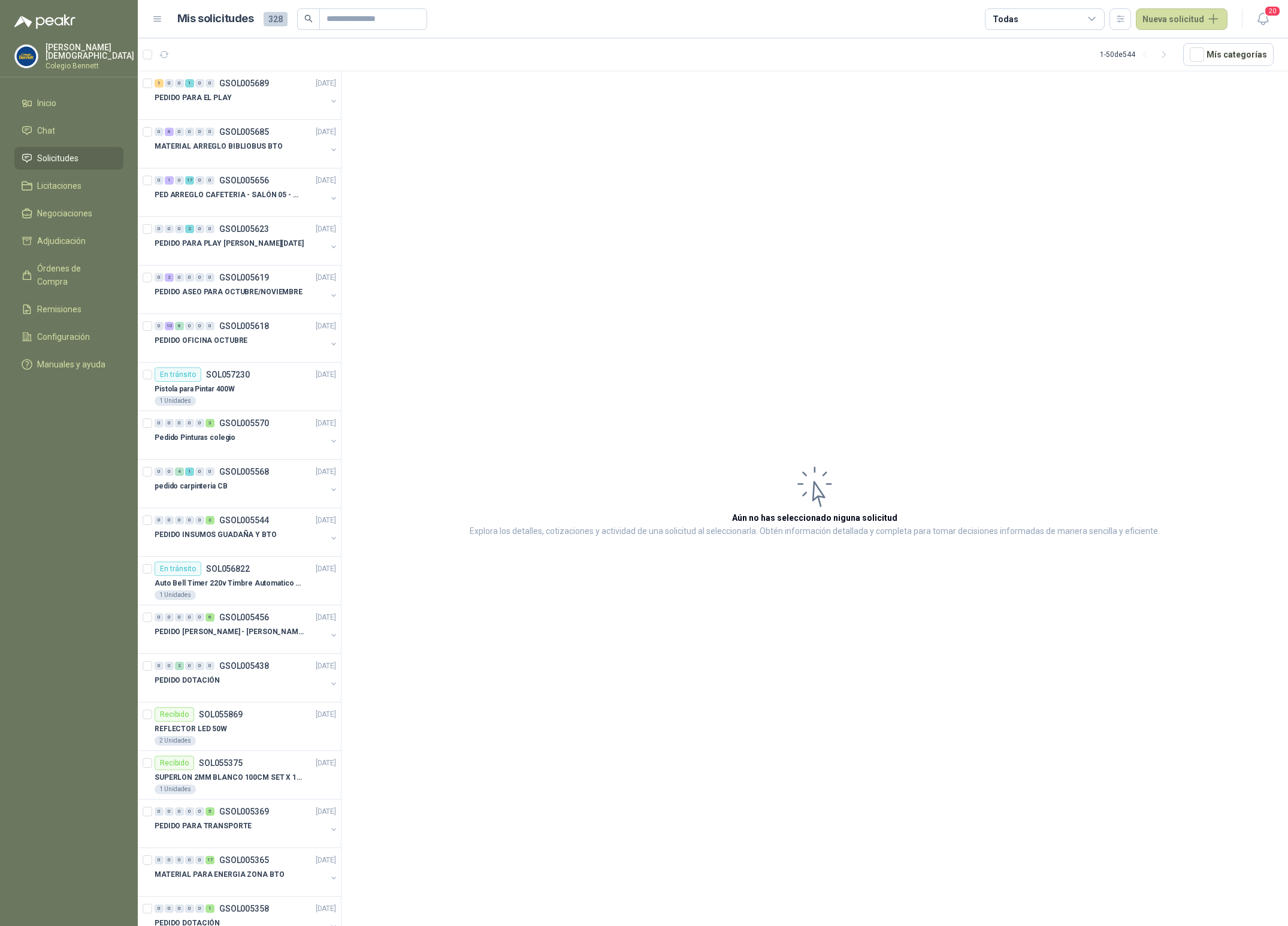
click at [76, 62] on p "Colegio Bennett" at bounding box center [90, 66] width 89 height 7
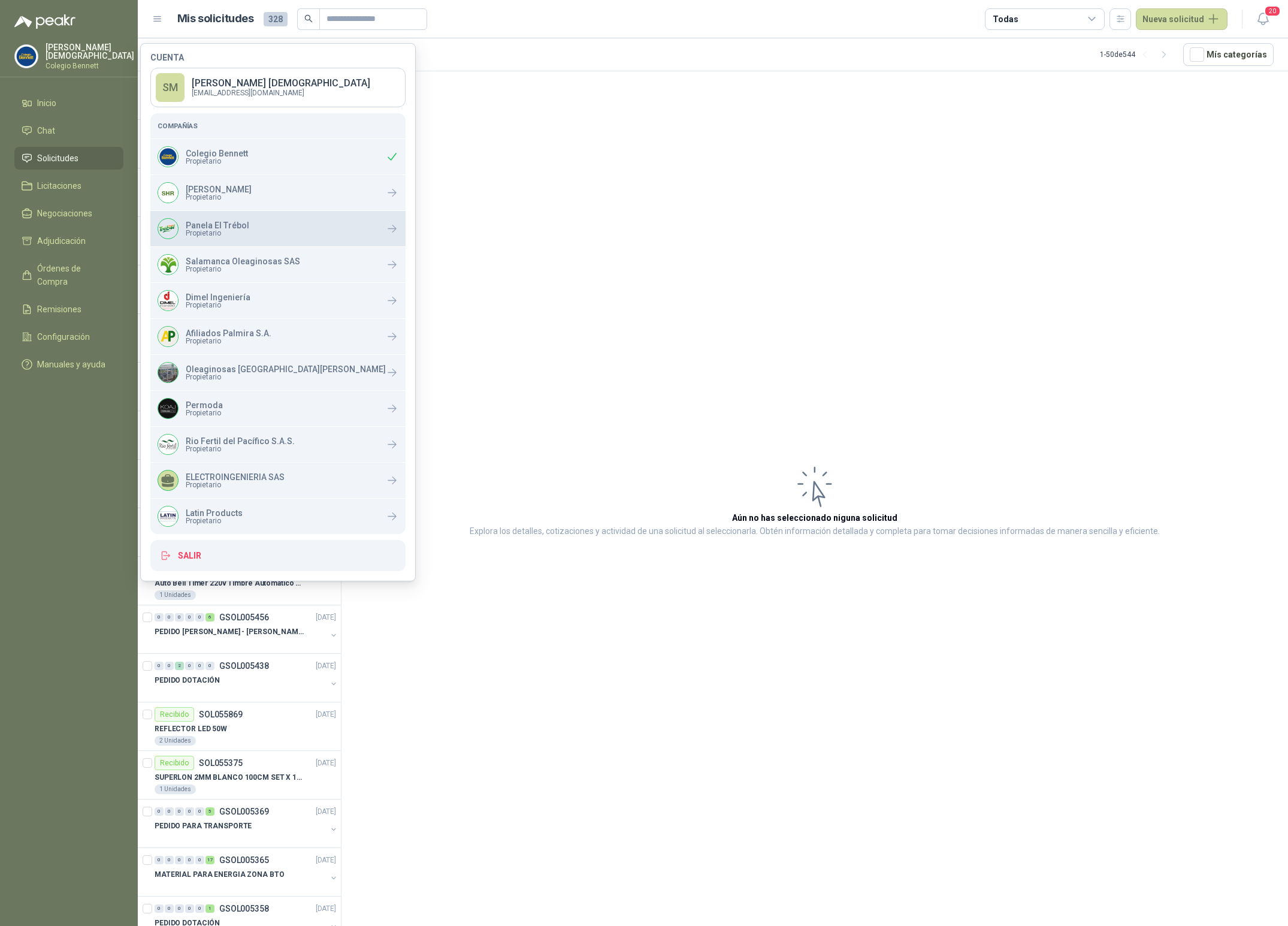
click at [238, 223] on p "Panela El Trébol" at bounding box center [218, 225] width 64 height 9
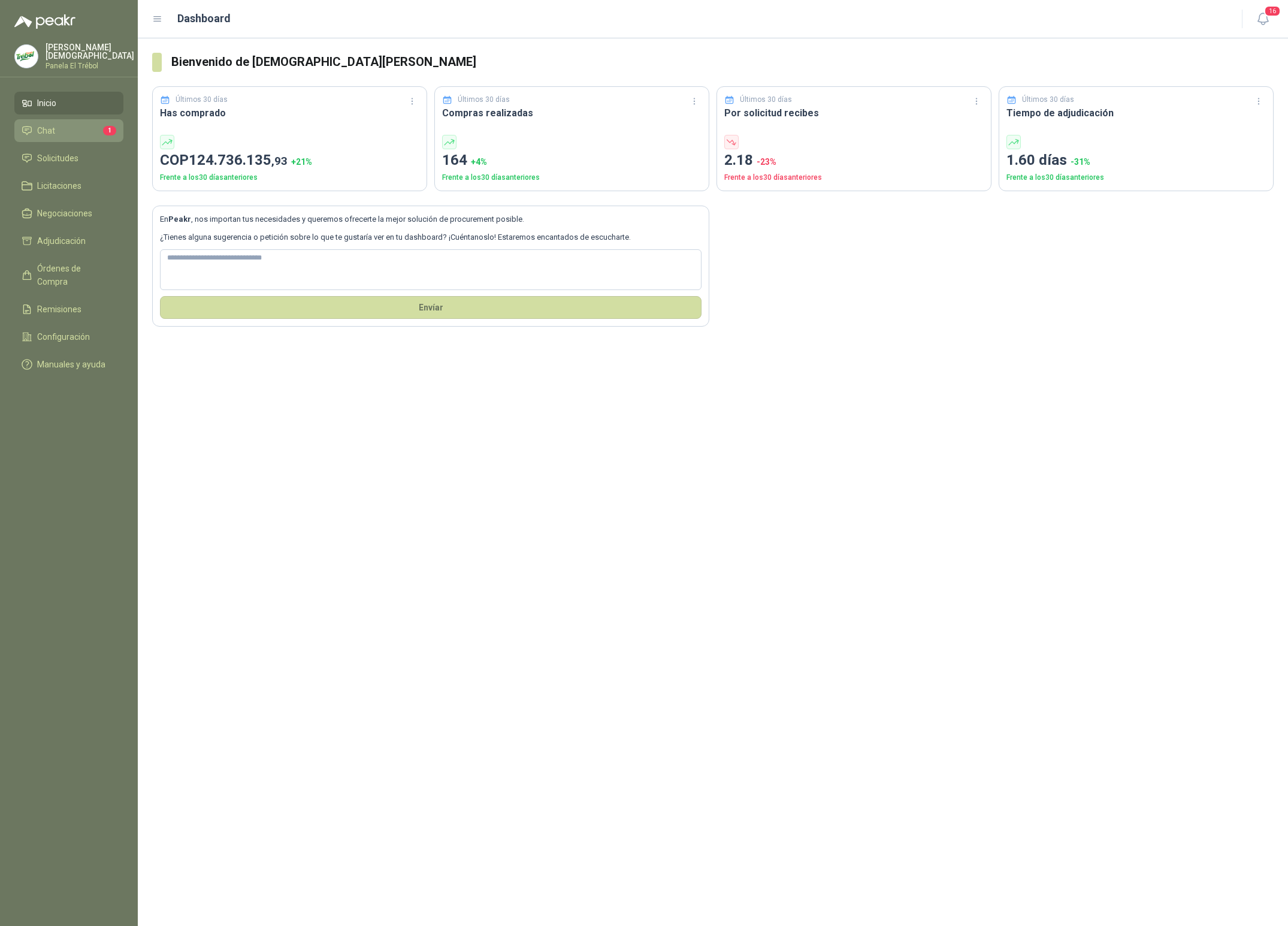
click at [47, 130] on span "Chat" at bounding box center [46, 131] width 18 height 13
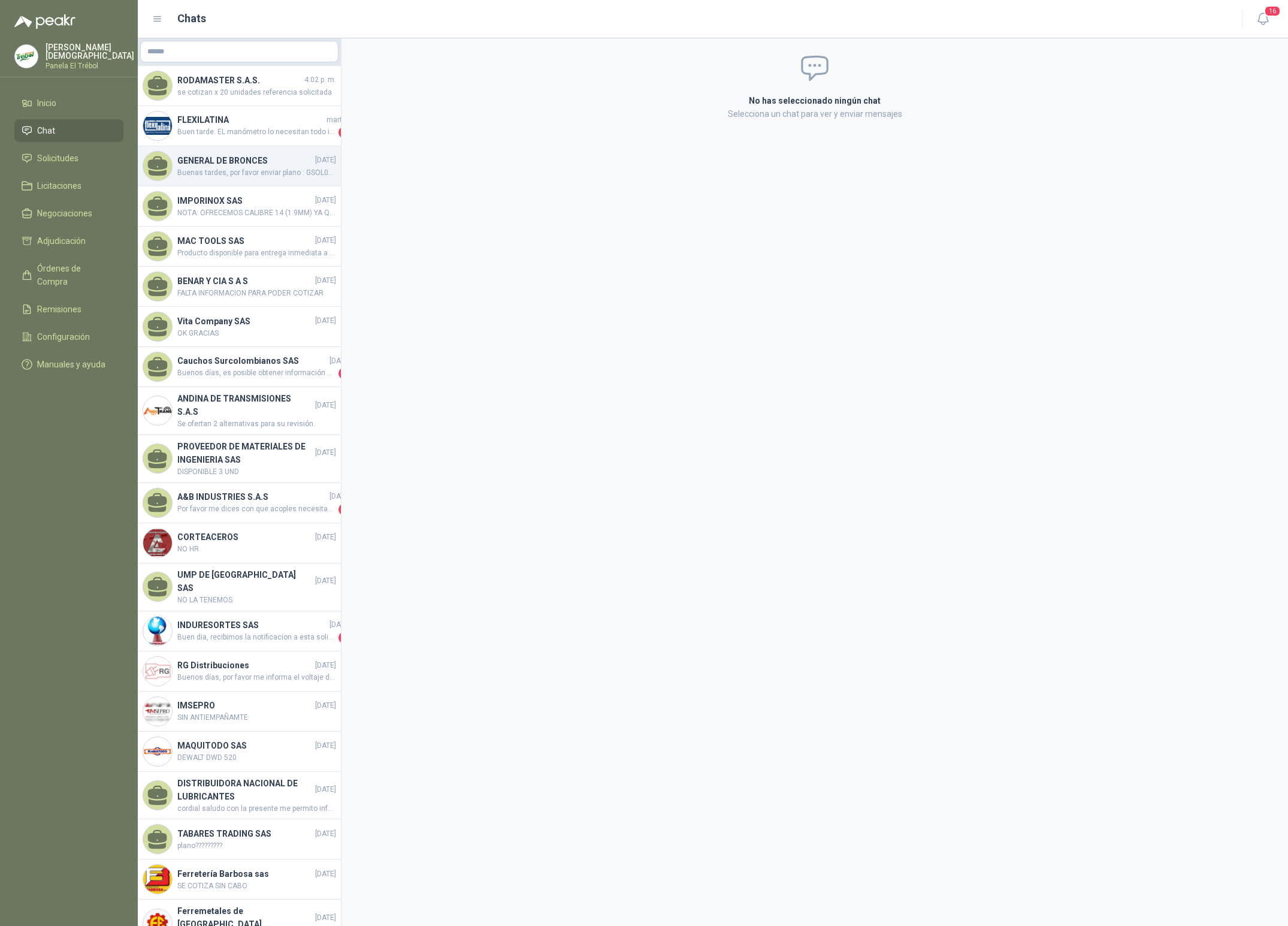
click at [235, 173] on span "Buenas tardes, por favor enviar plano : GSOL004391 / SOL048148- CORONA [PERSON_…" at bounding box center [256, 173] width 159 height 11
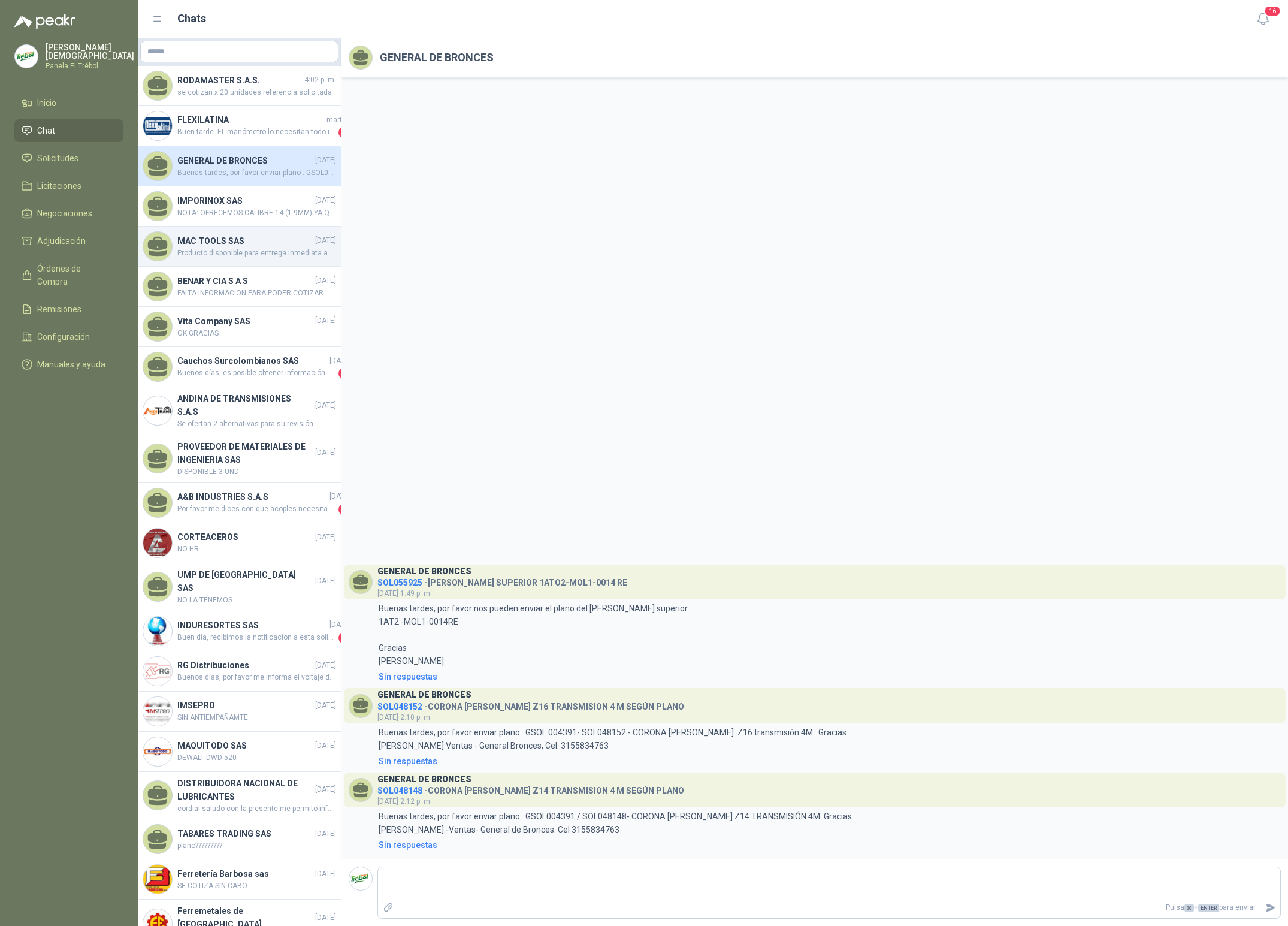
click at [200, 252] on span "Producto disponible para entrega inmediata a la fecha de esta cotización, sujet…" at bounding box center [256, 253] width 159 height 11
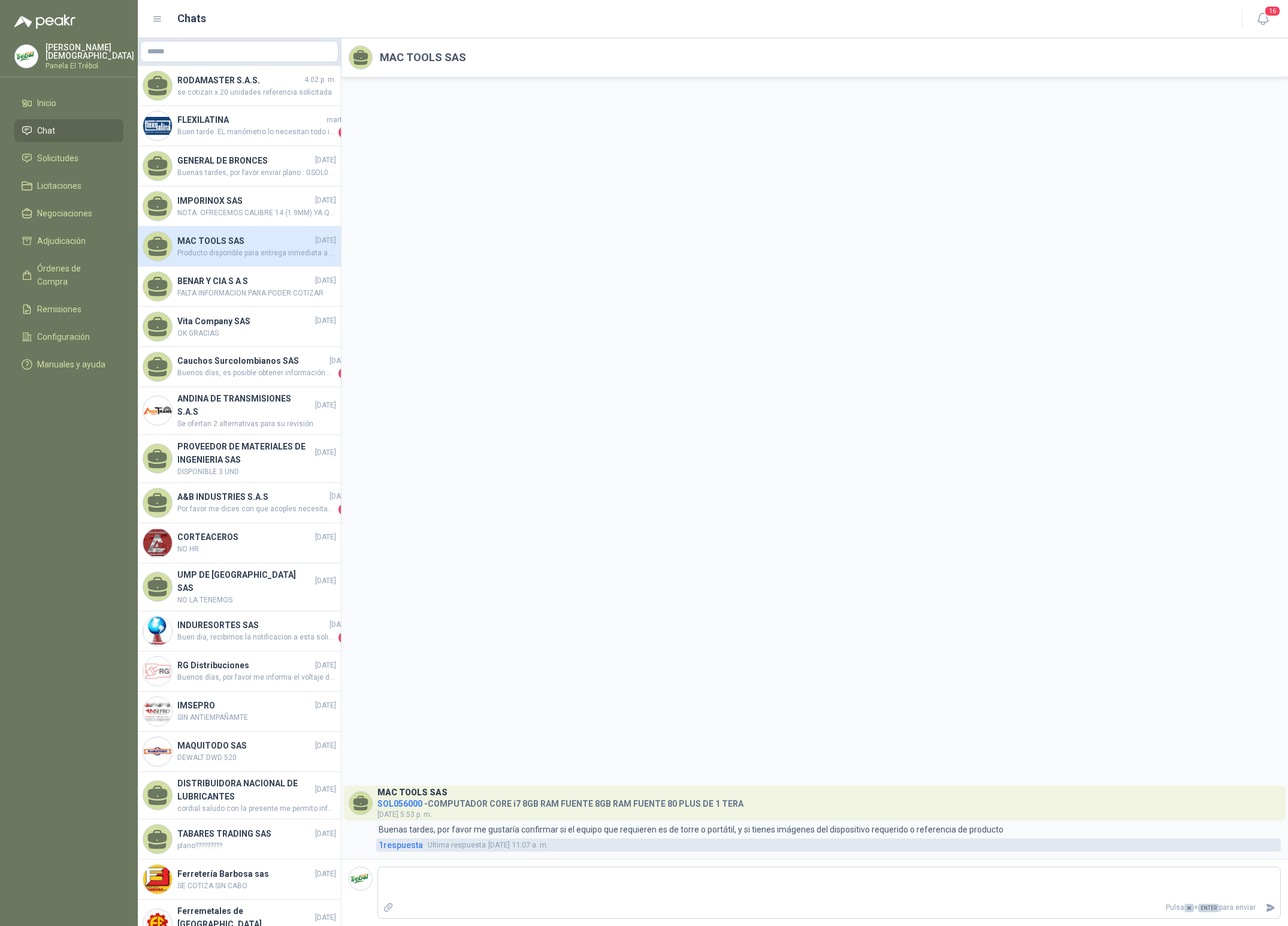
click at [402, 844] on span "1 respuesta" at bounding box center [401, 845] width 44 height 13
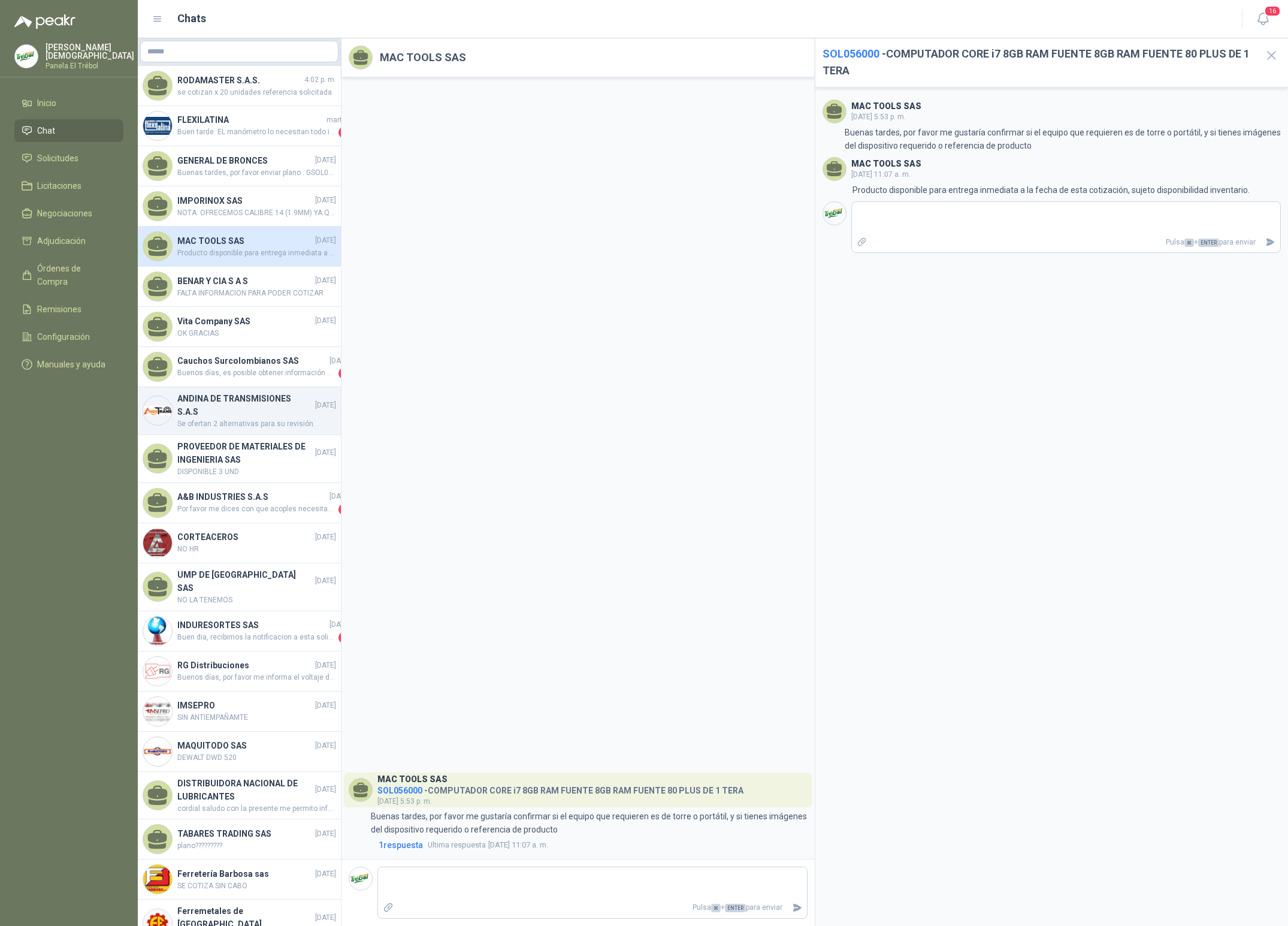
click at [232, 427] on span "Se ofertan 2 alternativas para su revisión." at bounding box center [256, 424] width 159 height 11
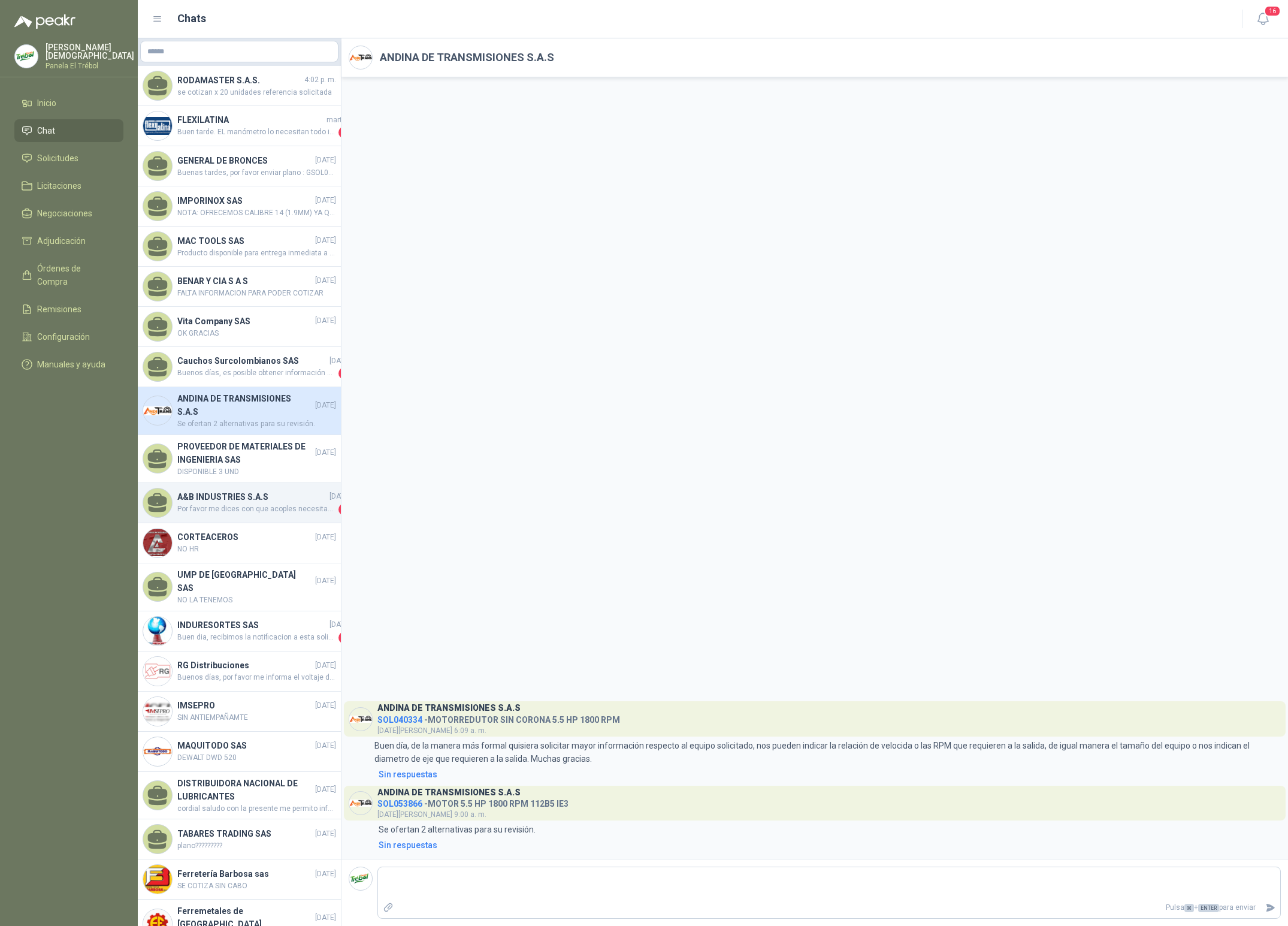
scroll to position [1, 0]
click at [209, 542] on h4 "CORTEACEROS" at bounding box center [245, 536] width 135 height 13
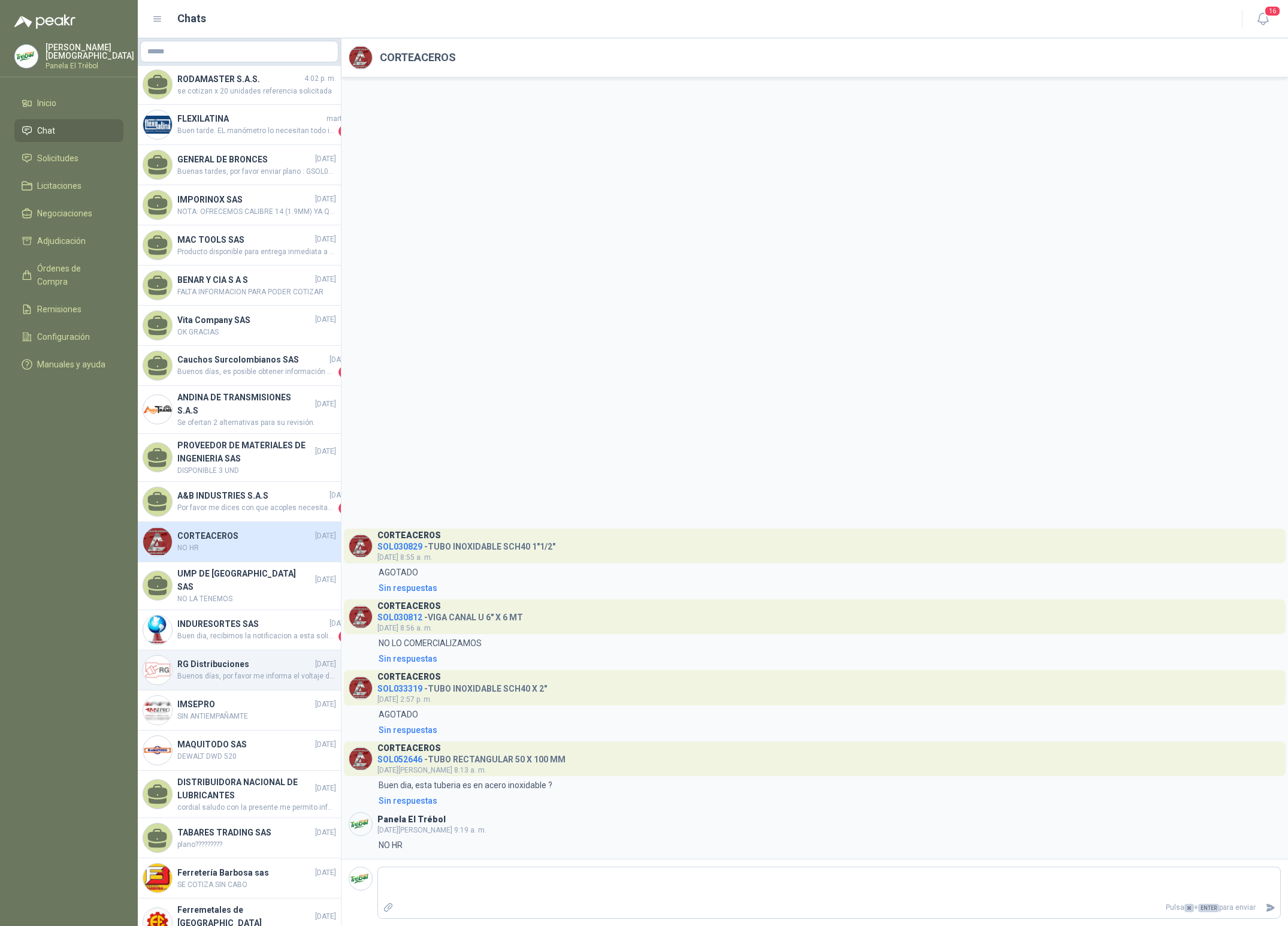
click at [235, 682] on span "Buenos días, por favor me informa el voltaje de la bobina" at bounding box center [256, 676] width 159 height 11
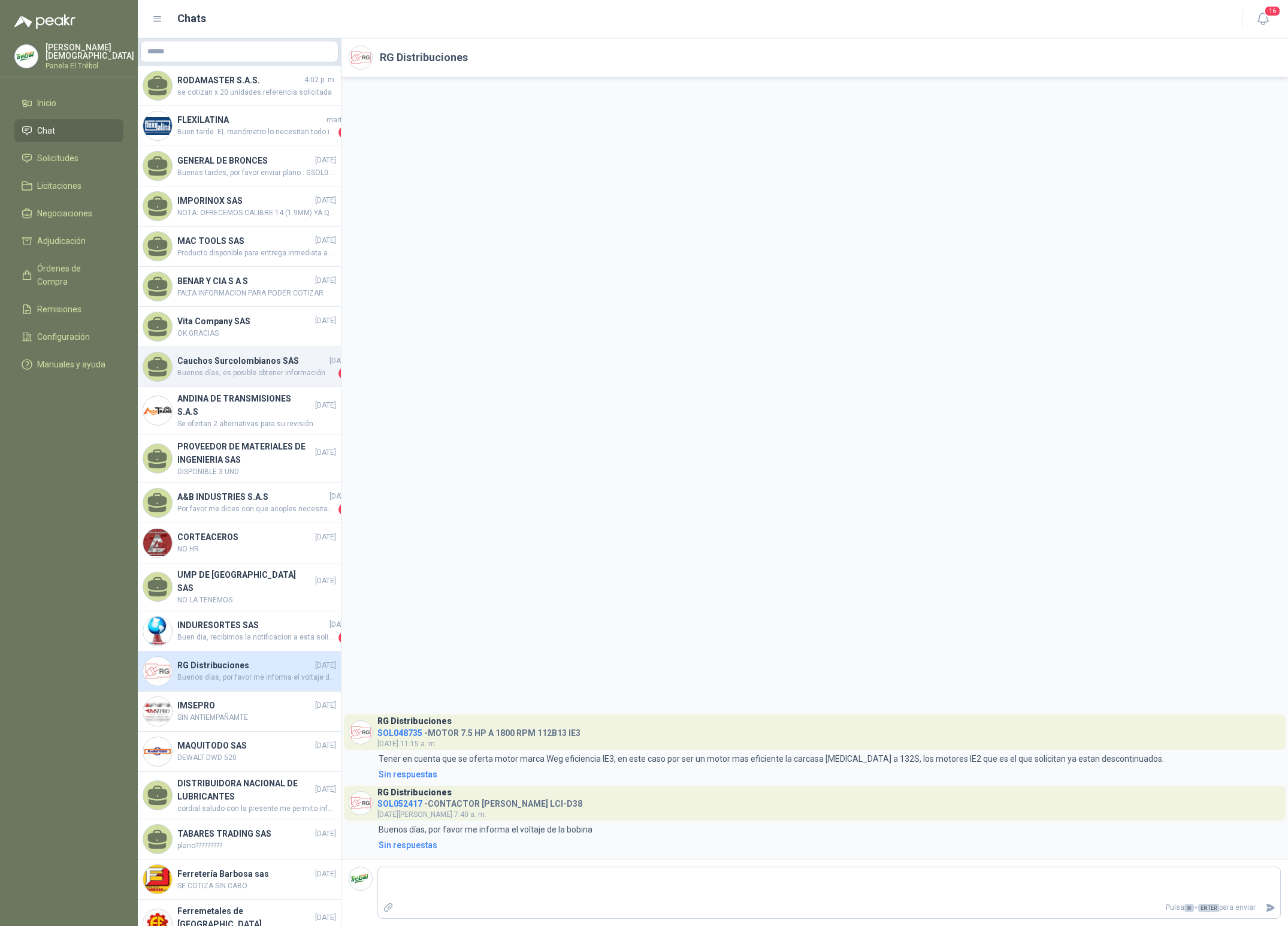
click at [295, 368] on span "Buenos días, es posible obtener información adicional sobre el rodillo. Ejemplo…" at bounding box center [256, 373] width 159 height 12
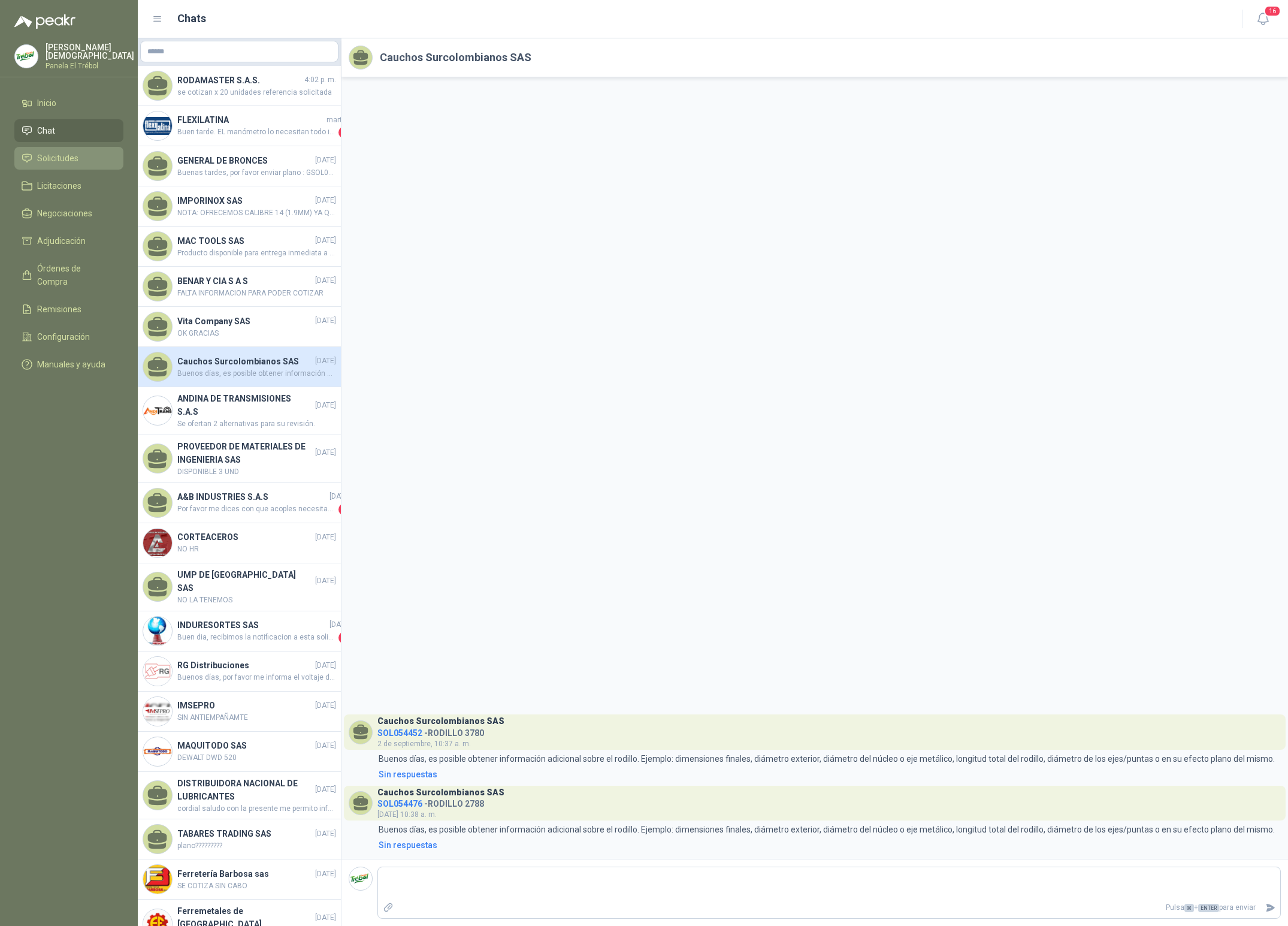
click at [58, 162] on span "Solicitudes" at bounding box center [58, 158] width 41 height 13
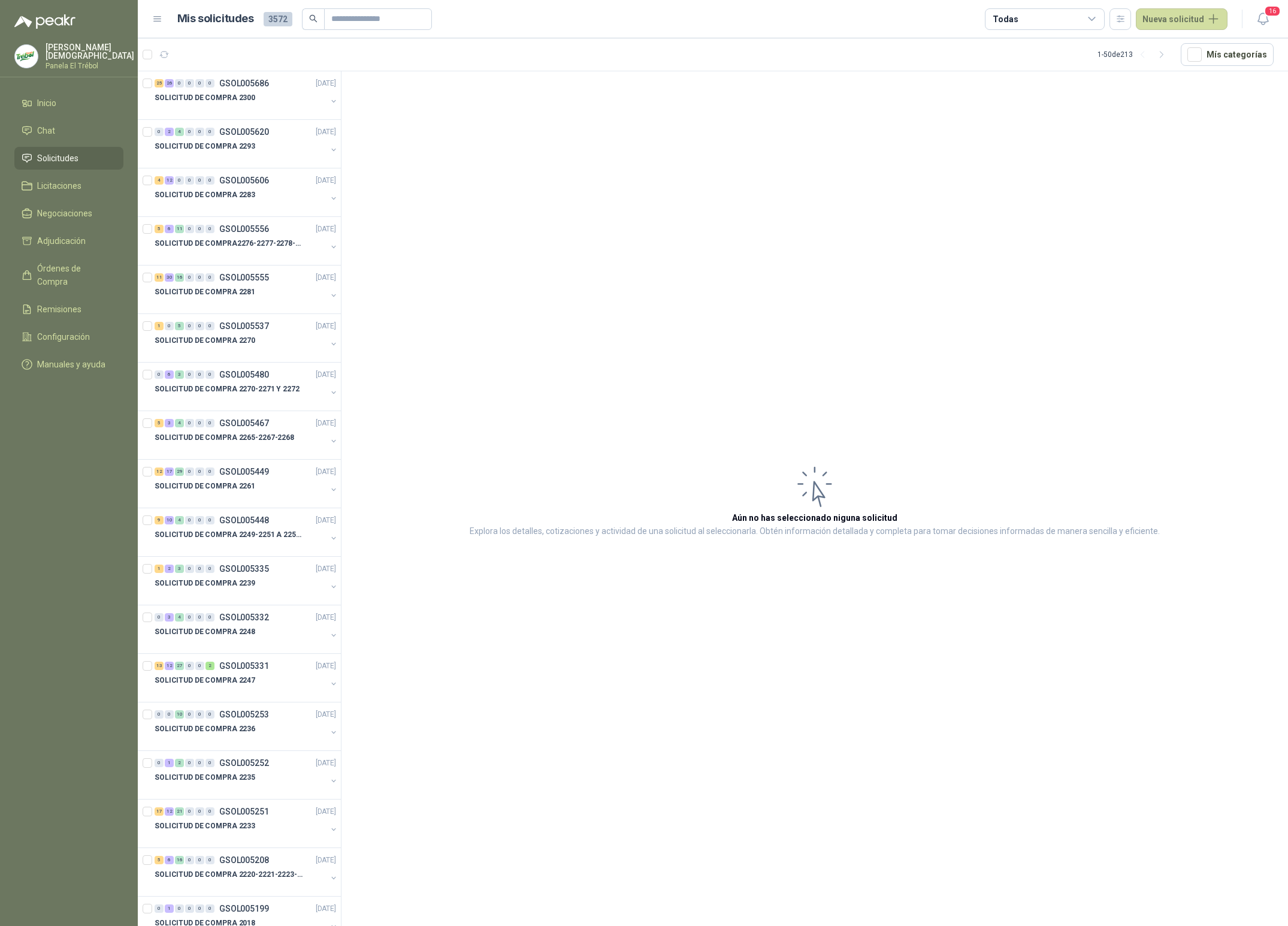
click at [70, 62] on p "Panela El Trébol" at bounding box center [90, 66] width 89 height 7
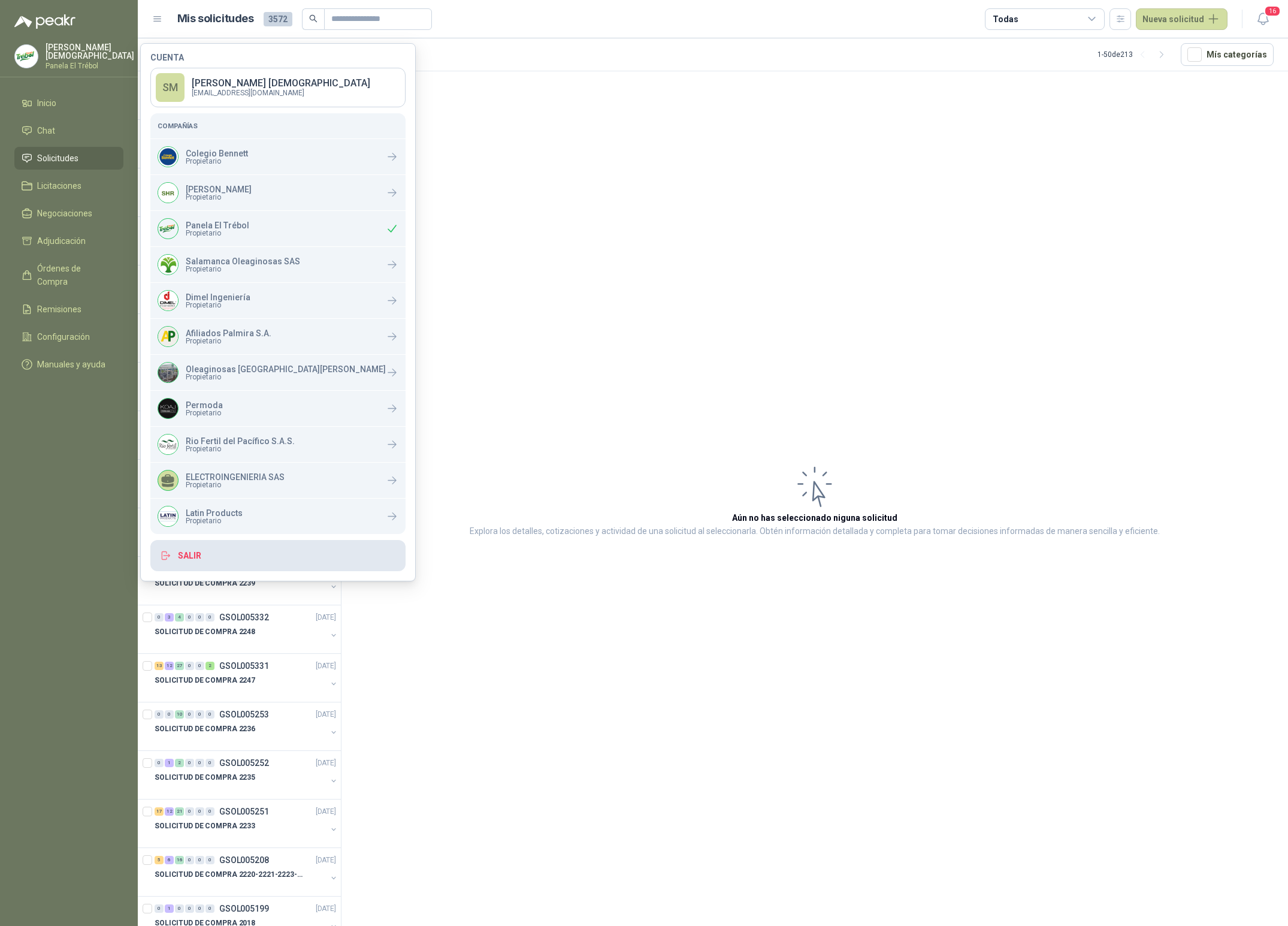
click at [230, 551] on button "Salir" at bounding box center [278, 555] width 255 height 31
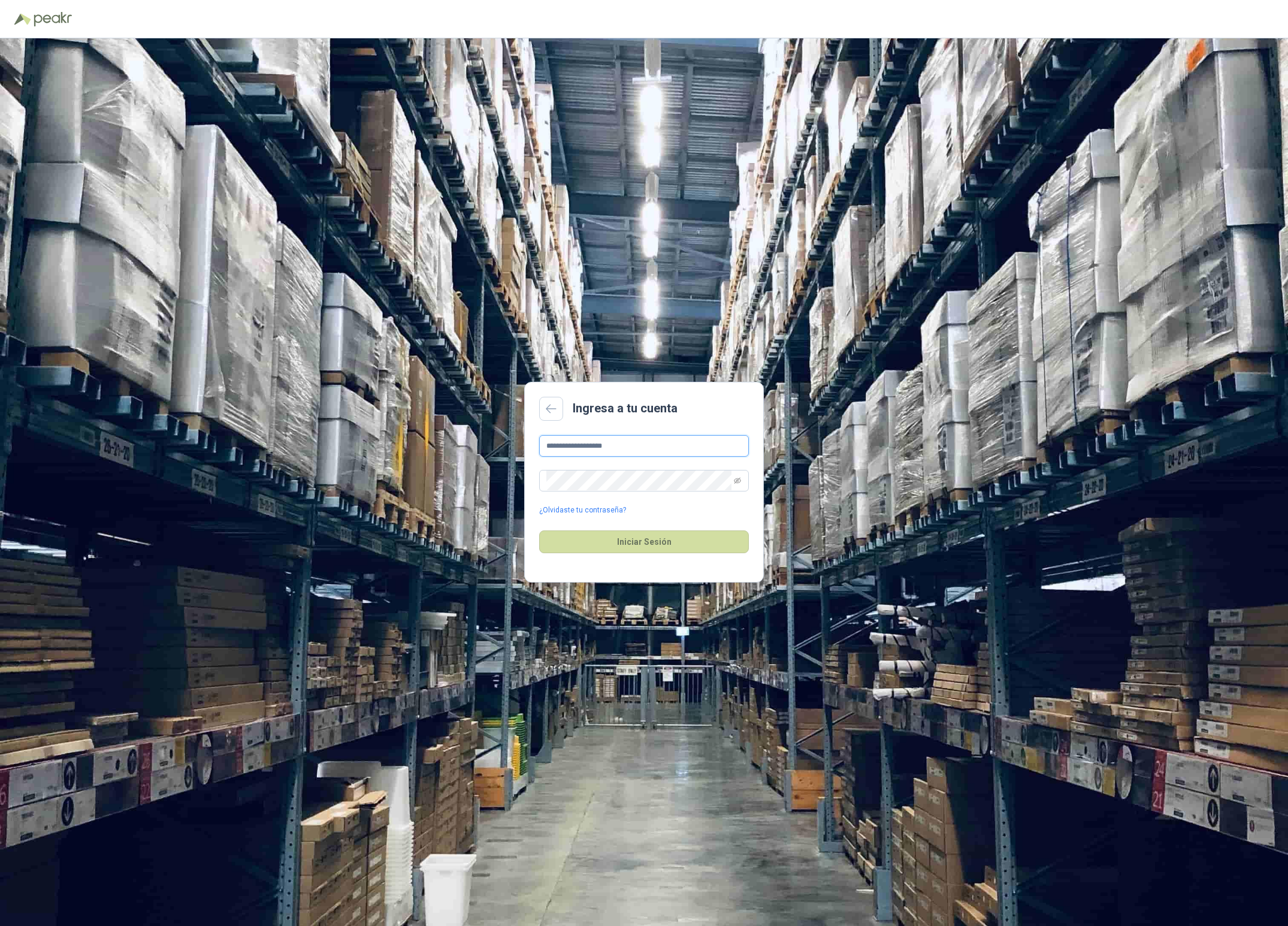
click at [668, 448] on input "**********" at bounding box center [644, 445] width 210 height 21
type input "**********"
click at [612, 540] on button "Iniciar Sesión" at bounding box center [644, 542] width 210 height 23
